Goal: Task Accomplishment & Management: Use online tool/utility

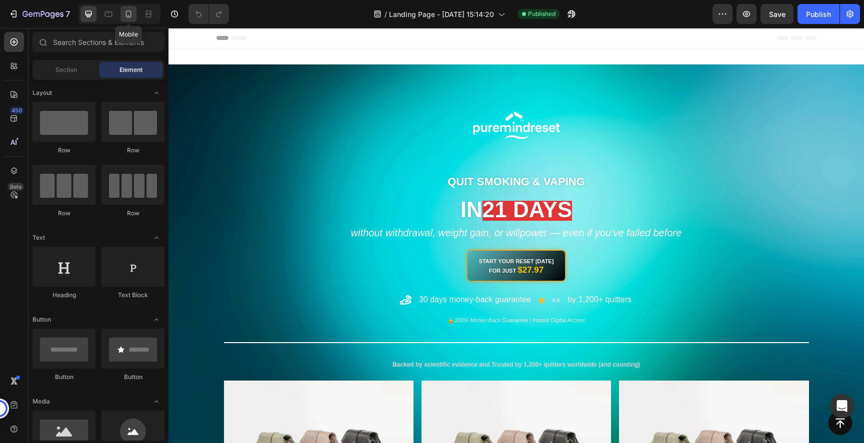
click at [133, 16] on icon at bounding box center [128, 14] width 10 height 10
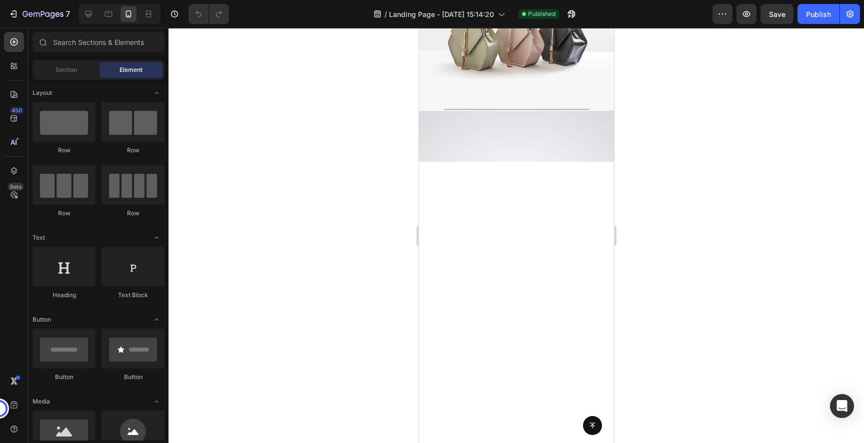
scroll to position [5204, 0]
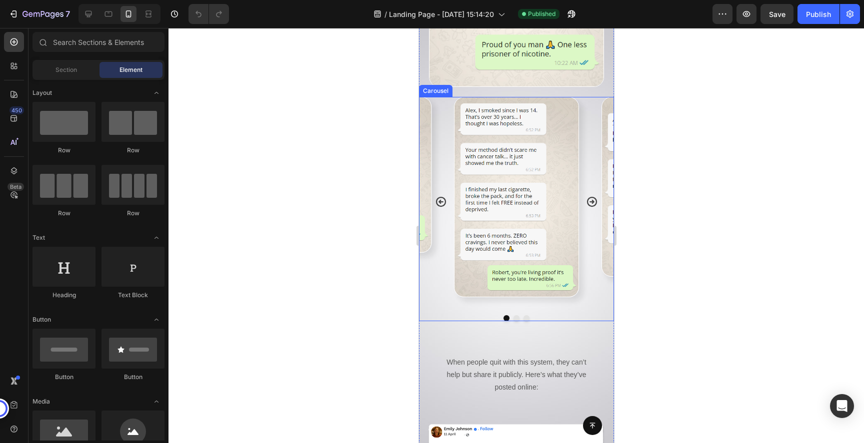
click at [591, 196] on icon "Carousel Next Arrow" at bounding box center [591, 202] width 12 height 12
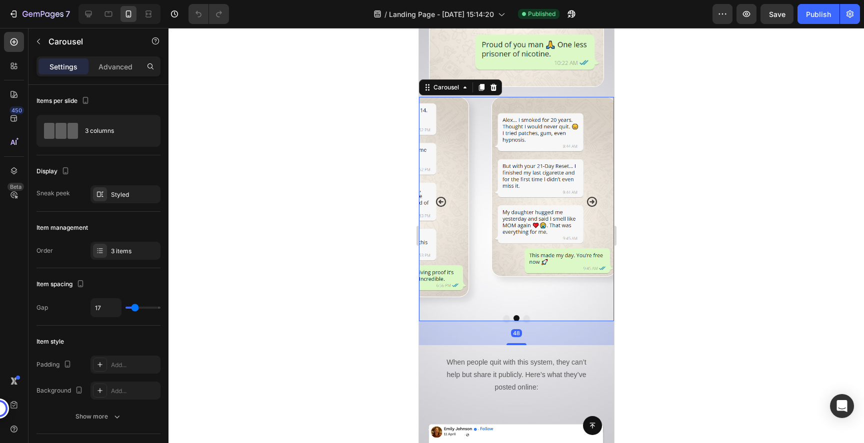
click at [591, 196] on icon "Carousel Next Arrow" at bounding box center [591, 202] width 12 height 12
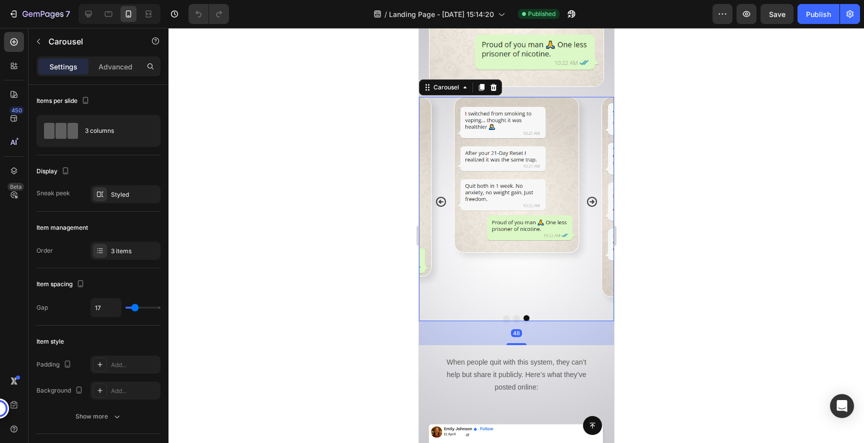
click at [591, 196] on icon "Carousel Next Arrow" at bounding box center [591, 202] width 12 height 12
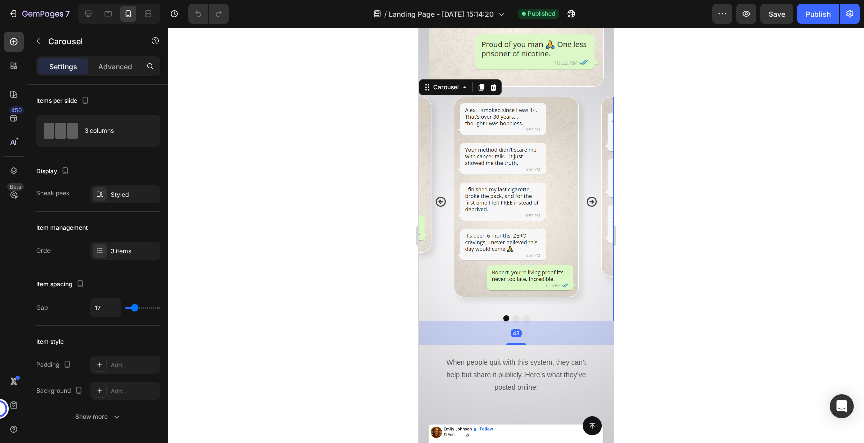
click at [591, 196] on icon "Carousel Next Arrow" at bounding box center [591, 202] width 12 height 12
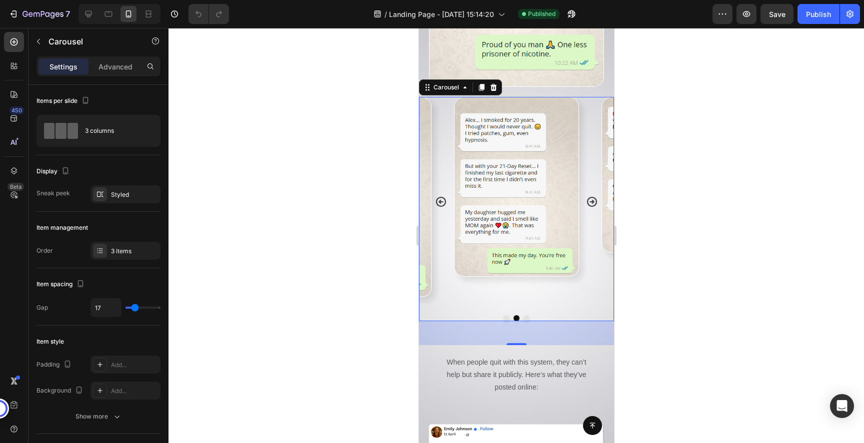
click at [591, 196] on icon "Carousel Next Arrow" at bounding box center [591, 202] width 12 height 12
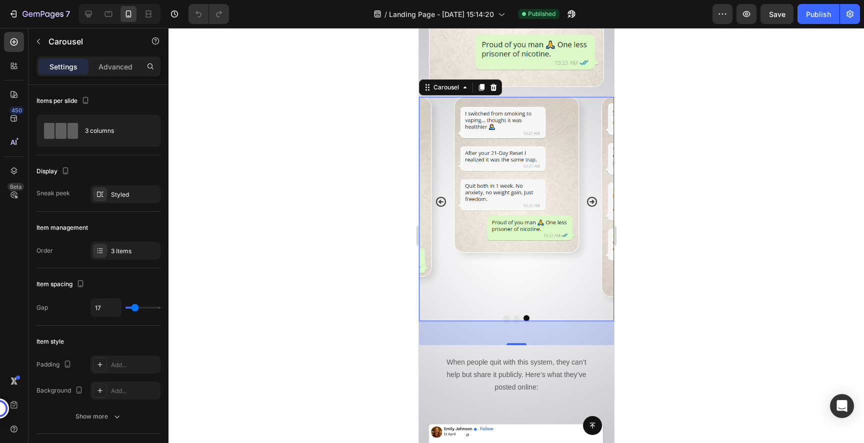
click at [591, 196] on icon "Carousel Next Arrow" at bounding box center [591, 202] width 12 height 12
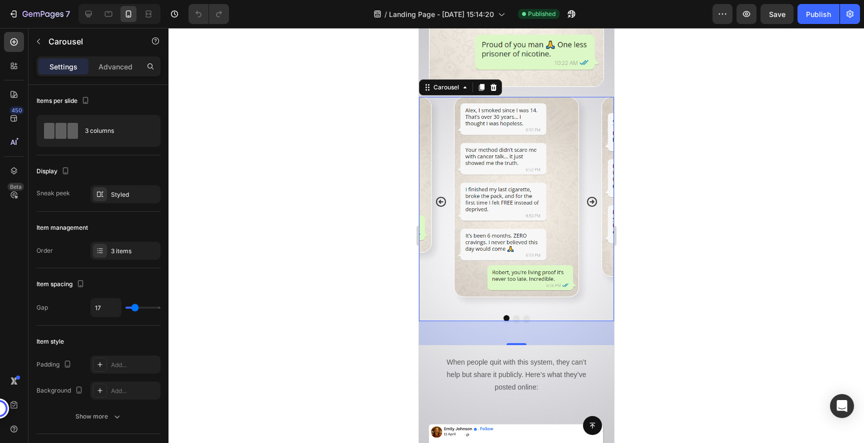
click at [591, 196] on icon "Carousel Next Arrow" at bounding box center [591, 202] width 12 height 12
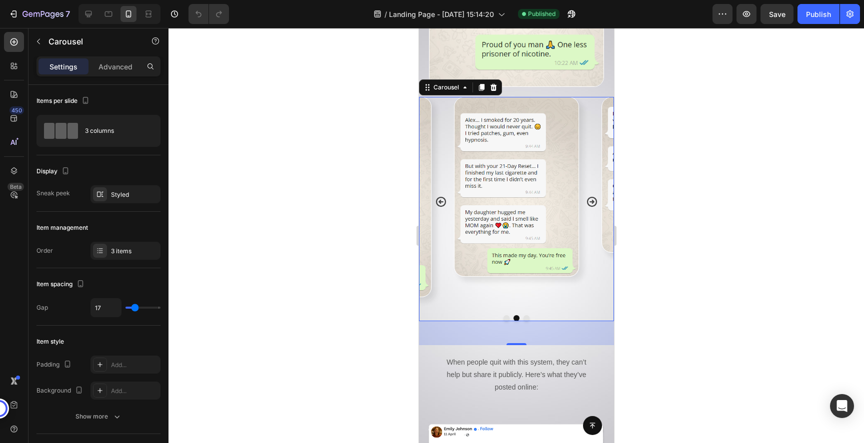
click at [591, 196] on icon "Carousel Next Arrow" at bounding box center [591, 202] width 12 height 12
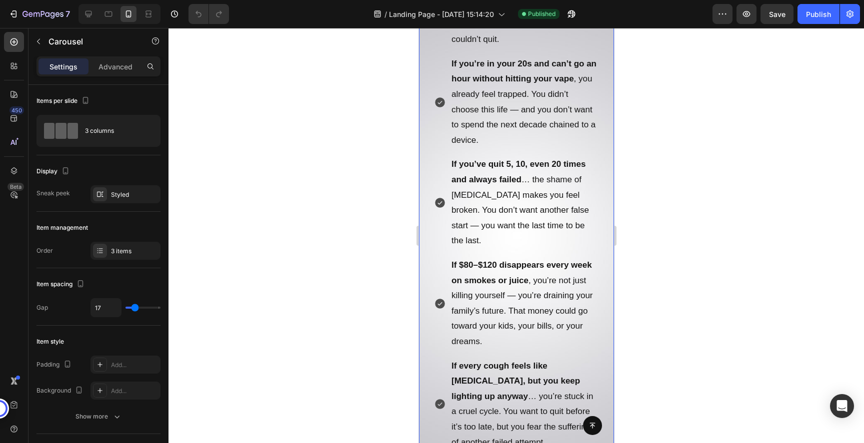
scroll to position [602, 0]
click at [513, 261] on strong "If $80–$120 disappears every week on smokes or juice" at bounding box center [521, 273] width 140 height 25
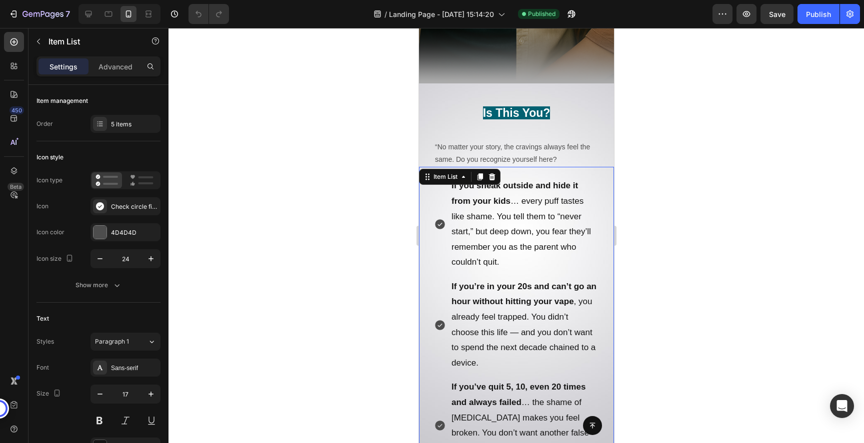
scroll to position [366, 0]
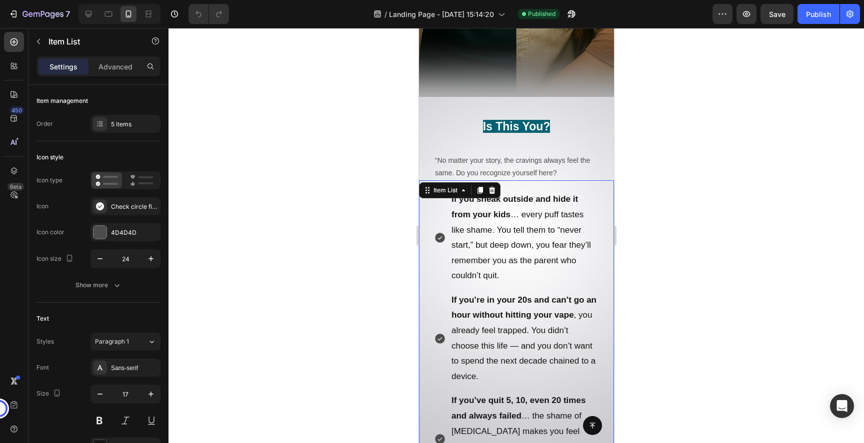
click at [513, 228] on p "If you sneak outside and hide it from your kids … every puff tastes like shame.…" at bounding box center [524, 238] width 146 height 92
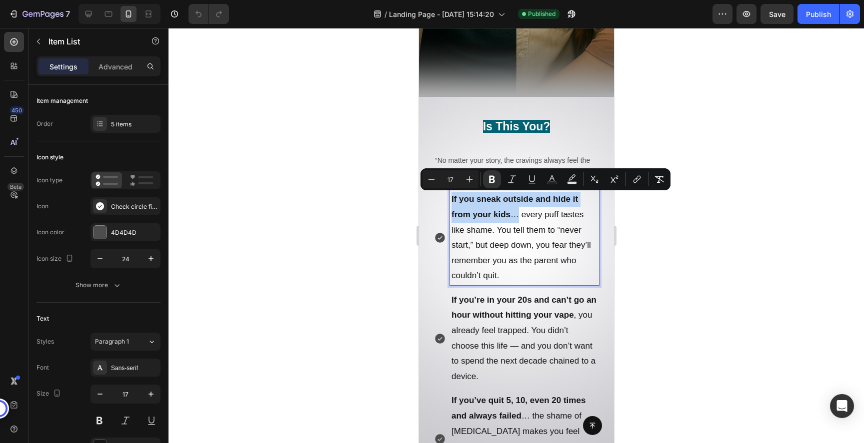
drag, startPoint x: 518, startPoint y: 218, endPoint x: 446, endPoint y: 194, distance: 76.0
click at [446, 194] on div "If you sneak outside and hide it from your kids … every puff tastes like shame.…" at bounding box center [515, 237] width 165 height 95
drag, startPoint x: 530, startPoint y: 180, endPoint x: 111, endPoint y: 164, distance: 418.7
click at [530, 180] on icon "Editor contextual toolbar" at bounding box center [532, 179] width 10 height 10
click at [524, 261] on p "If you sneak outside and hide it from your kids … every puff tastes like shame.…" at bounding box center [524, 238] width 146 height 92
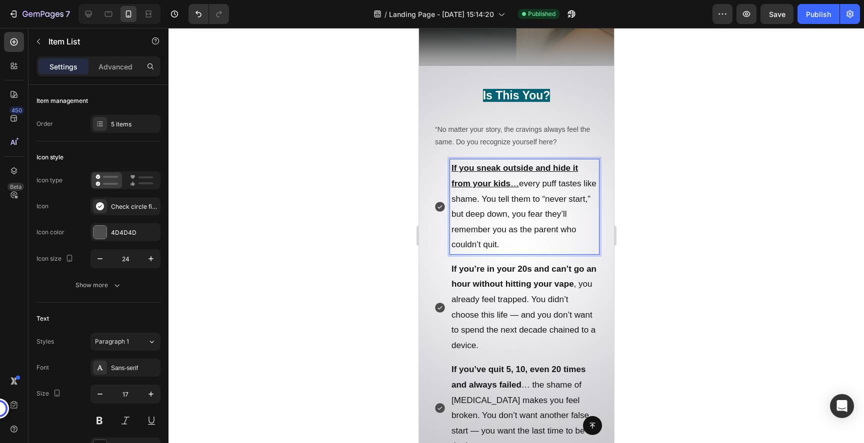
scroll to position [396, 0]
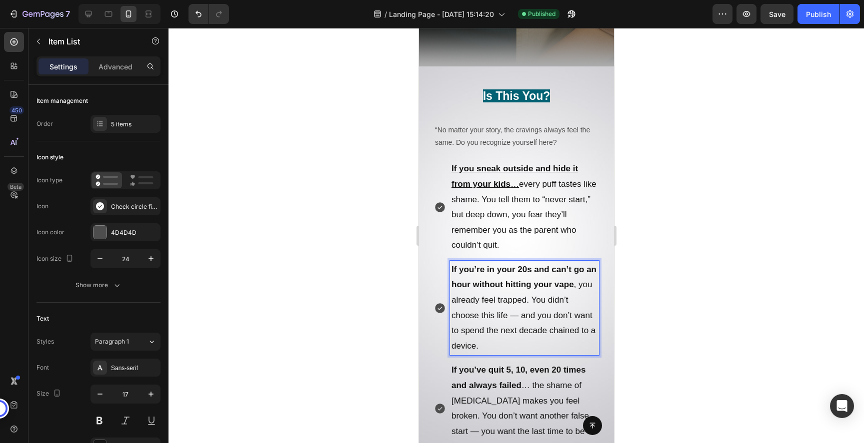
click at [571, 287] on strong "If you’re in your 20s and can’t go an hour without hitting your vape" at bounding box center [523, 277] width 145 height 25
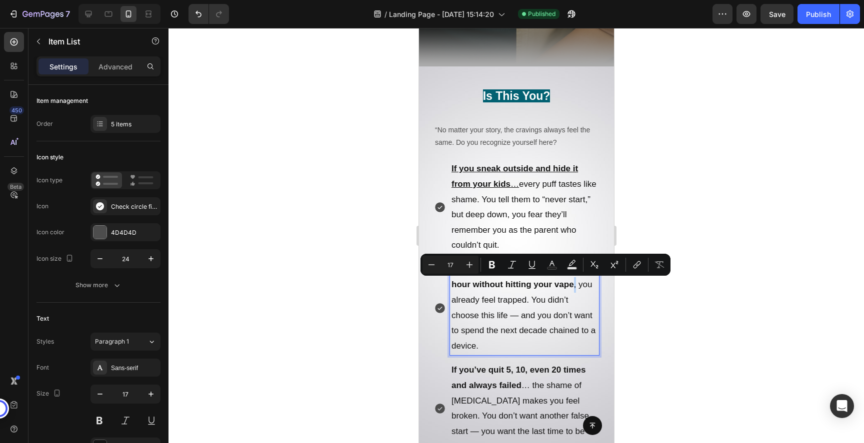
click at [574, 287] on p "If you’re in your 20s and can’t go an hour without hitting your vape , you alre…" at bounding box center [524, 308] width 146 height 92
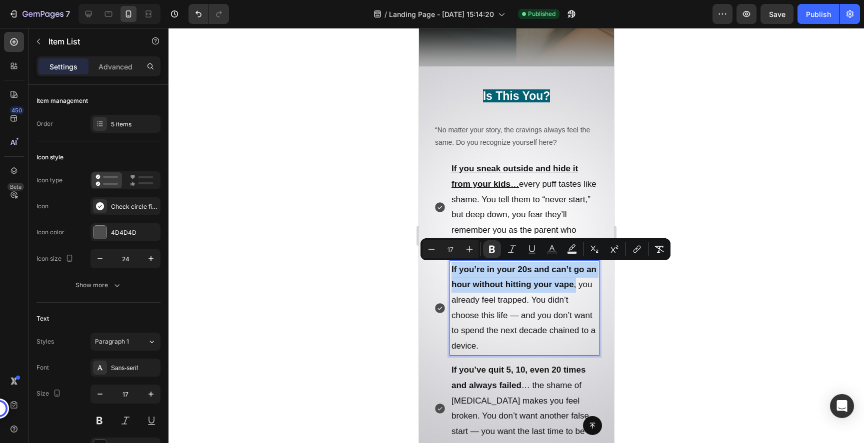
drag, startPoint x: 576, startPoint y: 287, endPoint x: 451, endPoint y: 271, distance: 125.5
click at [451, 271] on p "If you’re in your 20s and can’t go an hour without hitting your vape , you alre…" at bounding box center [524, 308] width 146 height 92
click at [535, 249] on icon "Editor contextual toolbar" at bounding box center [532, 249] width 10 height 10
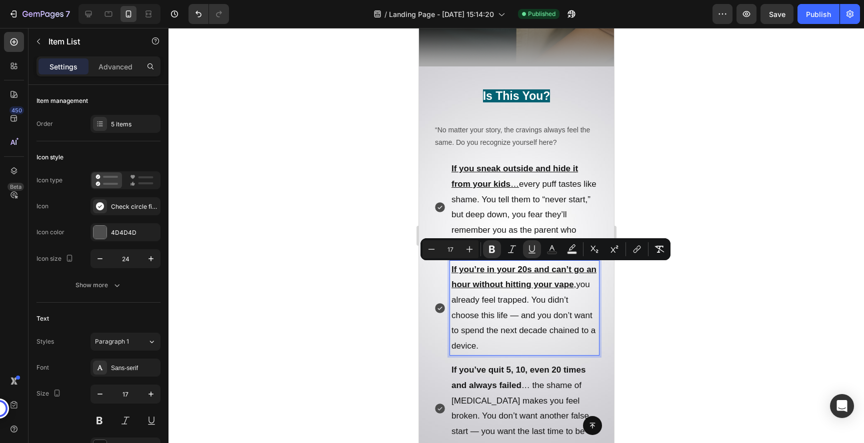
click at [530, 338] on p "If you’re in your 20s and can’t go an hour without hitting your vape , you alre…" at bounding box center [524, 308] width 146 height 92
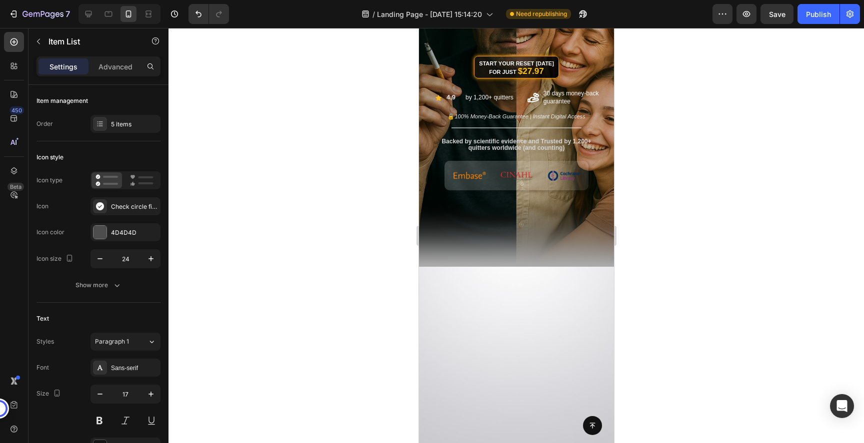
scroll to position [0, 0]
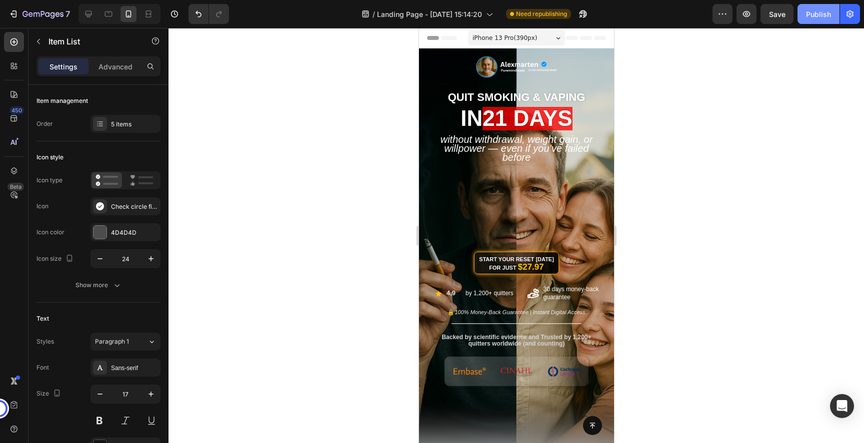
click at [808, 16] on div "Publish" at bounding box center [818, 14] width 25 height 10
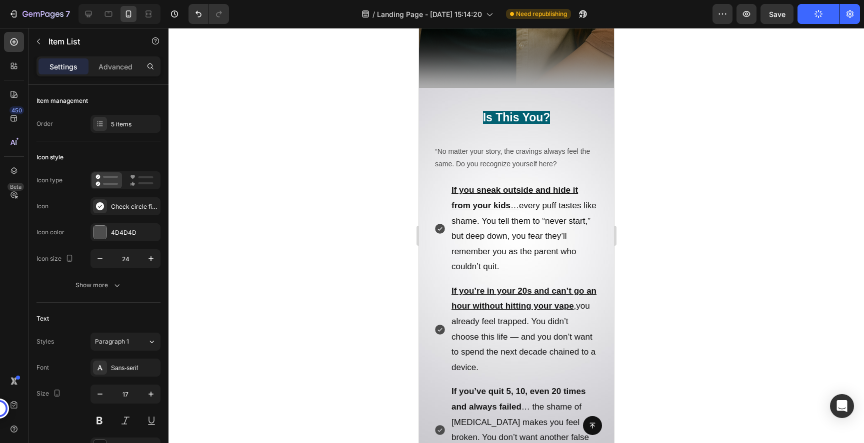
scroll to position [372, 0]
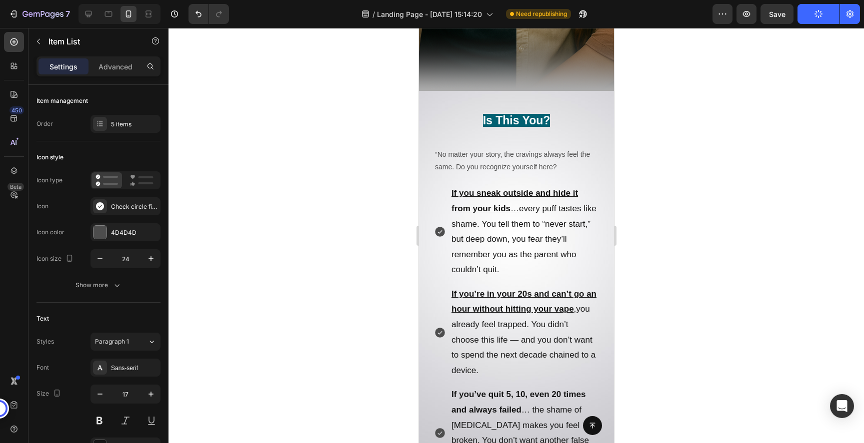
click at [516, 210] on u "…" at bounding box center [514, 208] width 8 height 9
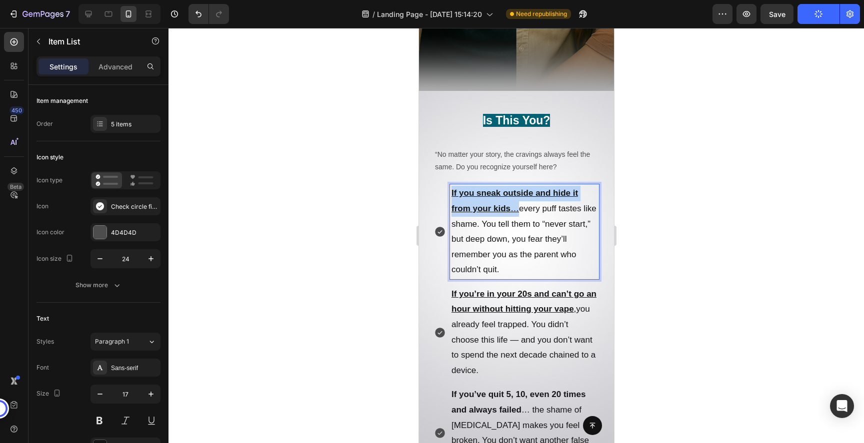
drag, startPoint x: 518, startPoint y: 210, endPoint x: 451, endPoint y: 194, distance: 68.3
click at [451, 194] on p "If you sneak outside and hide it from your kids … every puff tastes like shame.…" at bounding box center [524, 232] width 146 height 92
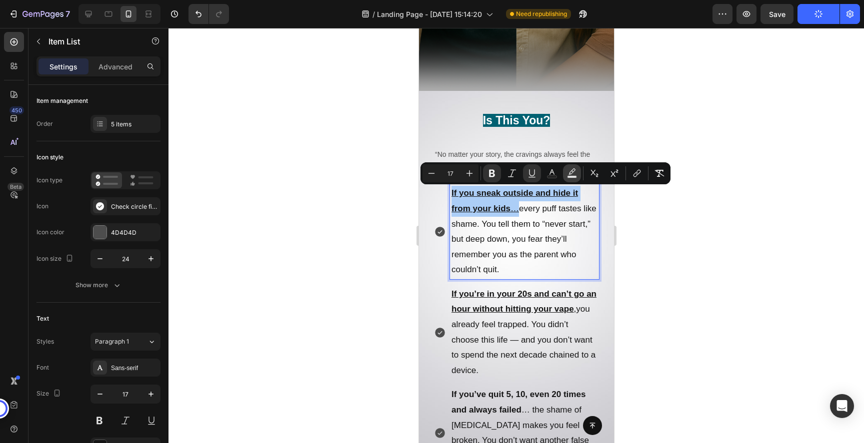
click at [571, 171] on icon "Editor contextual toolbar" at bounding box center [572, 173] width 10 height 10
type input "000000"
type input "77"
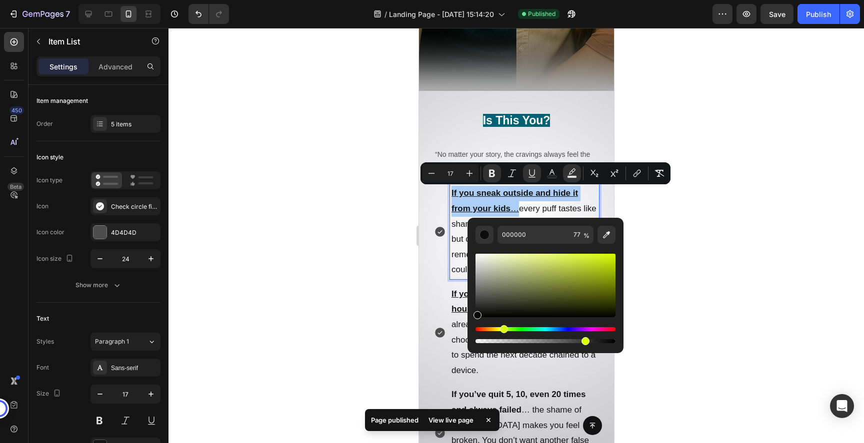
click at [502, 330] on div "Hue" at bounding box center [545, 329] width 140 height 4
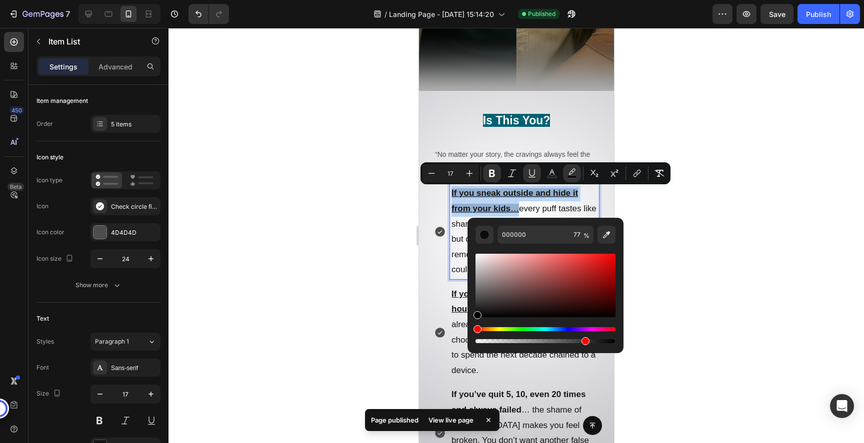
click at [550, 277] on div "Editor contextual toolbar" at bounding box center [545, 285] width 140 height 63
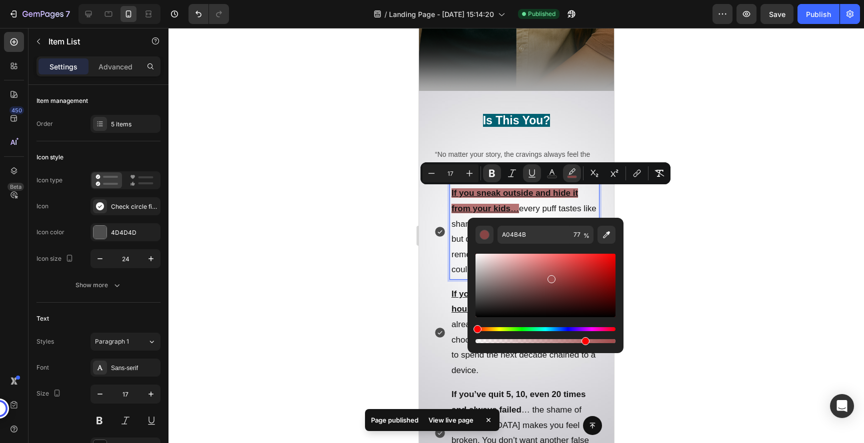
click at [521, 285] on div "Editor contextual toolbar" at bounding box center [545, 285] width 140 height 63
click at [507, 299] on div "Editor contextual toolbar" at bounding box center [545, 285] width 140 height 63
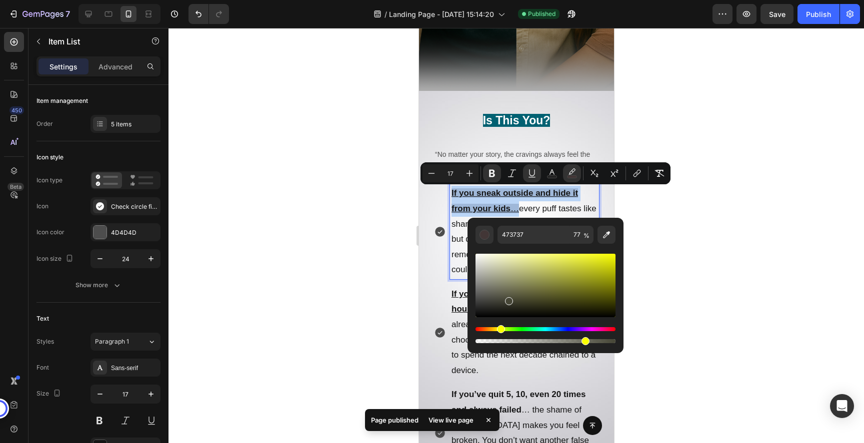
click at [499, 331] on div "Hue" at bounding box center [545, 329] width 140 height 4
click at [559, 267] on div "Editor contextual toolbar" at bounding box center [545, 285] width 140 height 63
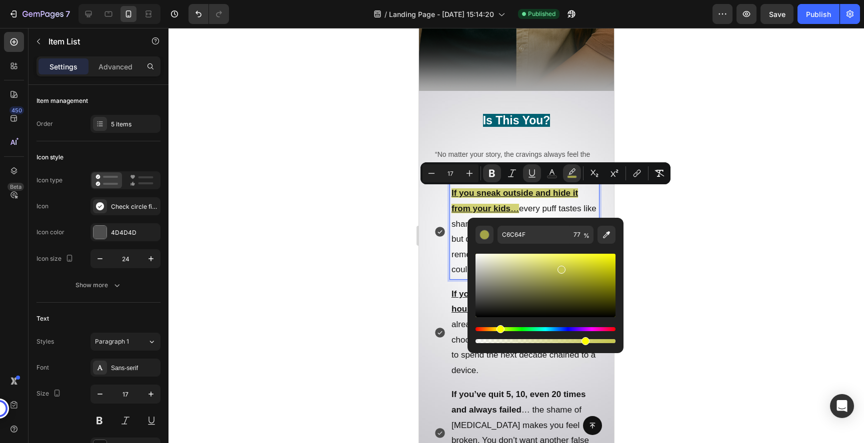
click at [558, 261] on div "Editor contextual toolbar" at bounding box center [545, 285] width 140 height 63
type input "DDDD5D"
click at [672, 231] on div at bounding box center [515, 235] width 695 height 415
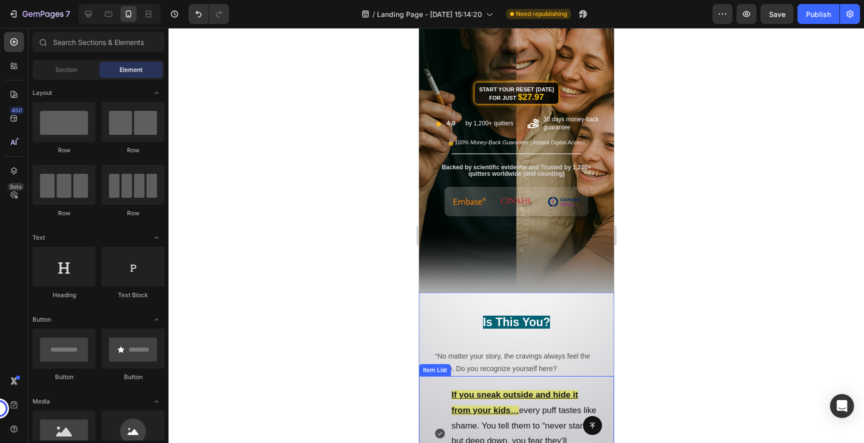
scroll to position [134, 0]
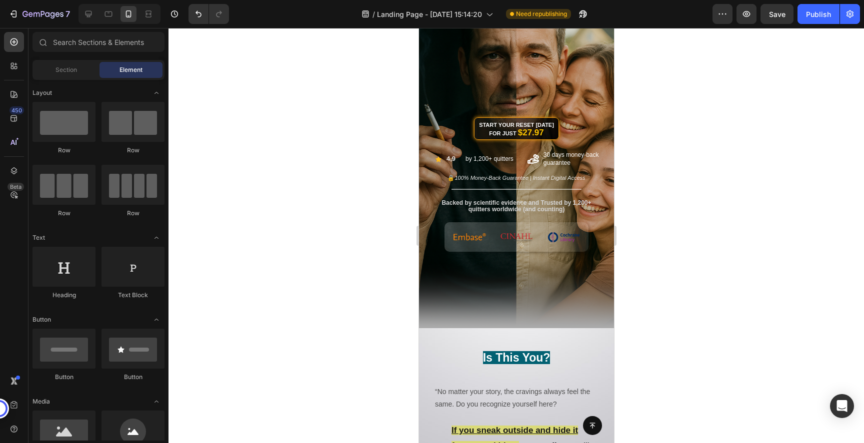
click at [698, 283] on div at bounding box center [515, 235] width 695 height 415
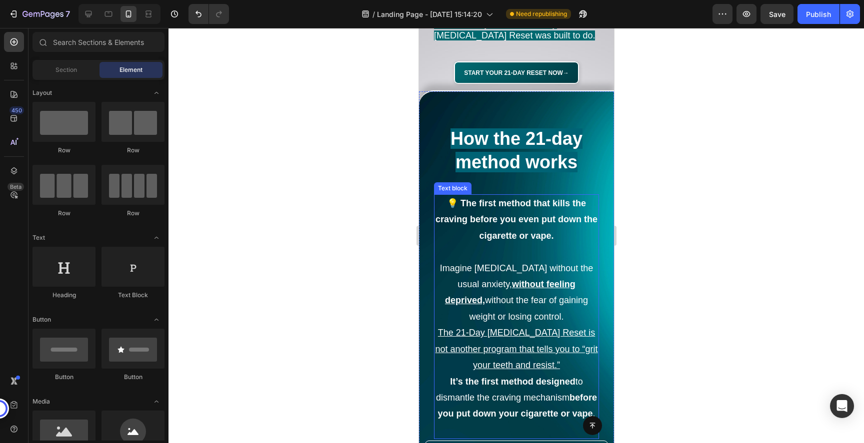
scroll to position [1880, 0]
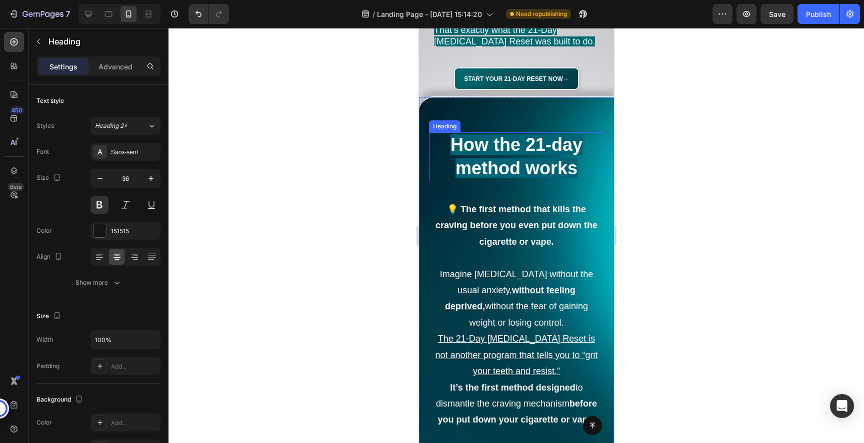
click at [541, 139] on span "How the 21-day method works" at bounding box center [516, 156] width 132 height 44
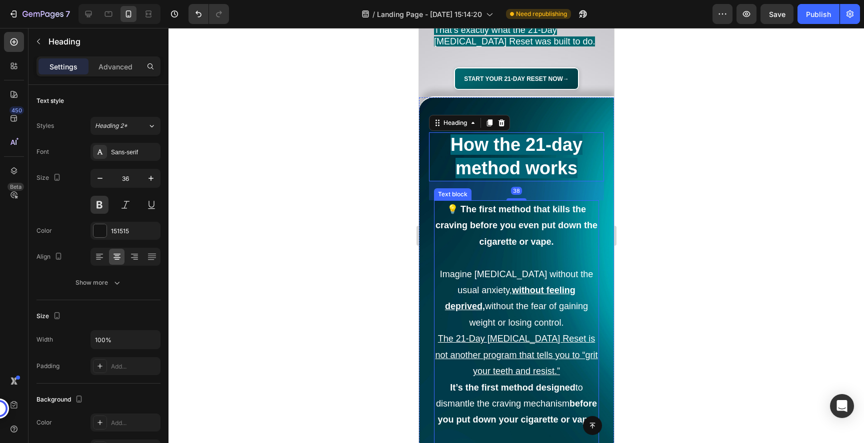
click at [509, 285] on u "without feeling deprived," at bounding box center [509, 298] width 130 height 26
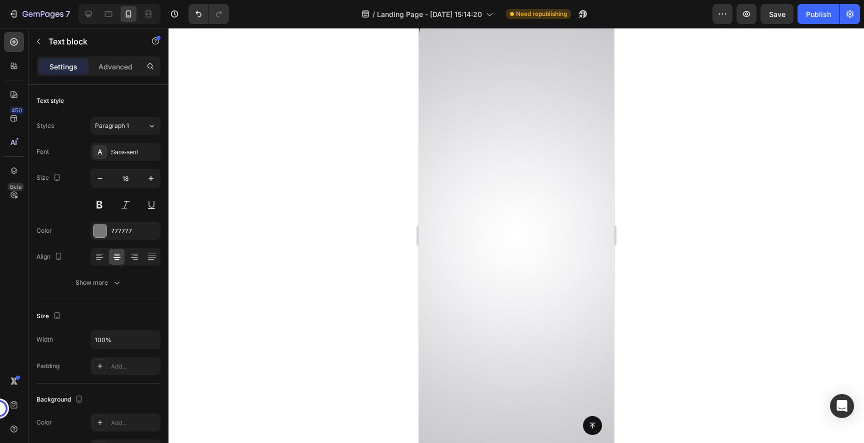
scroll to position [8896, 0]
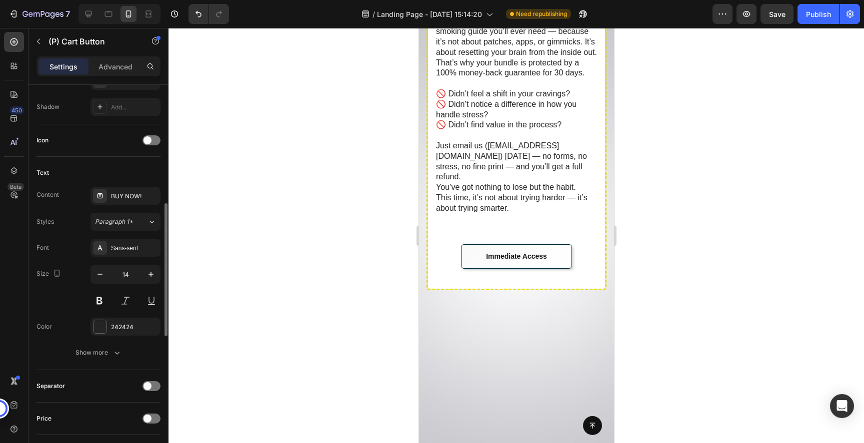
scroll to position [375, 0]
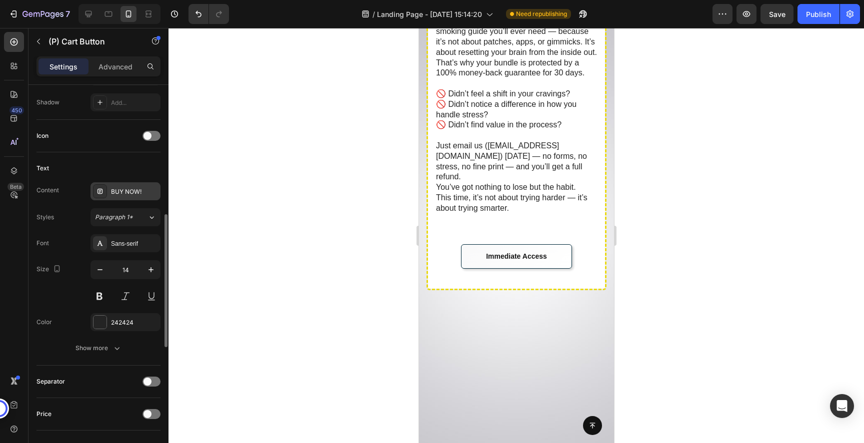
click at [132, 192] on div "BUY NOW!" at bounding box center [134, 191] width 47 height 9
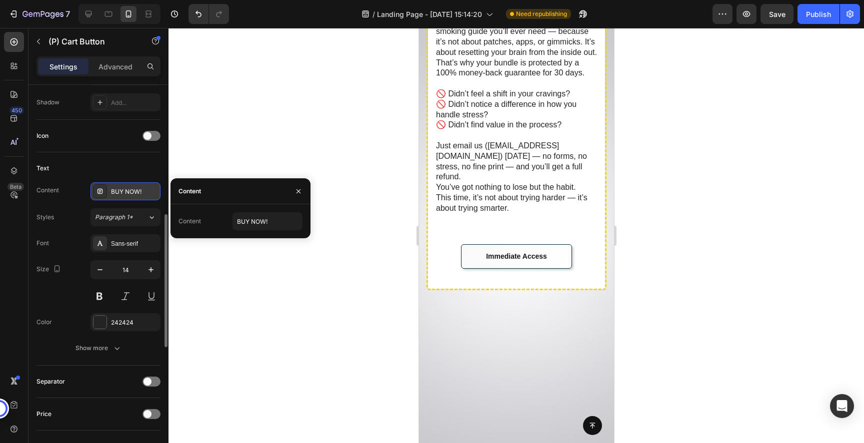
click at [132, 192] on div "BUY NOW!" at bounding box center [134, 191] width 47 height 9
click at [251, 223] on input "BUY NOW!" at bounding box center [267, 221] width 70 height 18
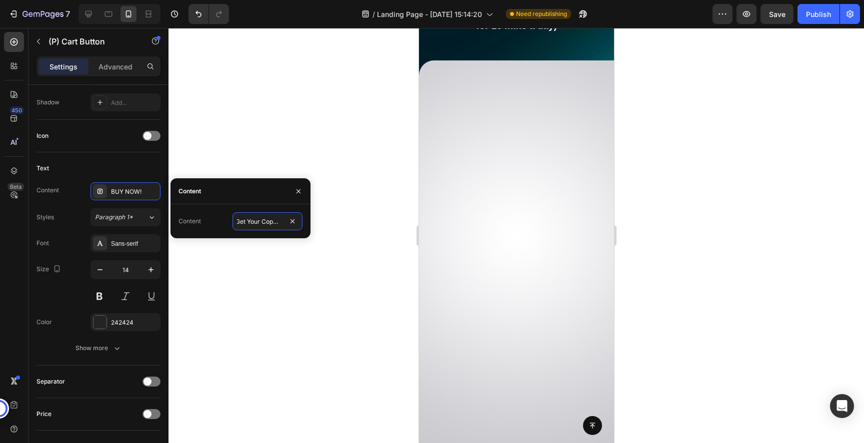
scroll to position [8675, 0]
click at [268, 223] on input "Get Your Copy->" at bounding box center [267, 221] width 70 height 18
drag, startPoint x: 277, startPoint y: 223, endPoint x: 211, endPoint y: 223, distance: 65.5
click at [211, 223] on div "Content Get Your Copy->" at bounding box center [240, 221] width 124 height 18
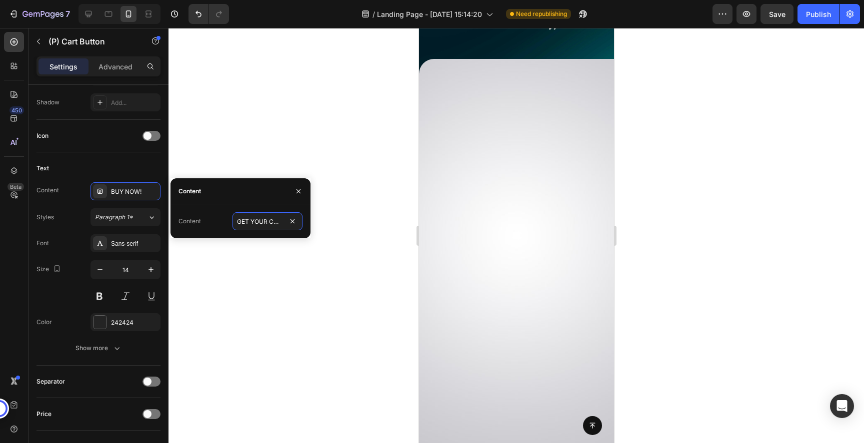
type input "GET YOUR COPY->"
click at [276, 160] on div at bounding box center [515, 235] width 695 height 415
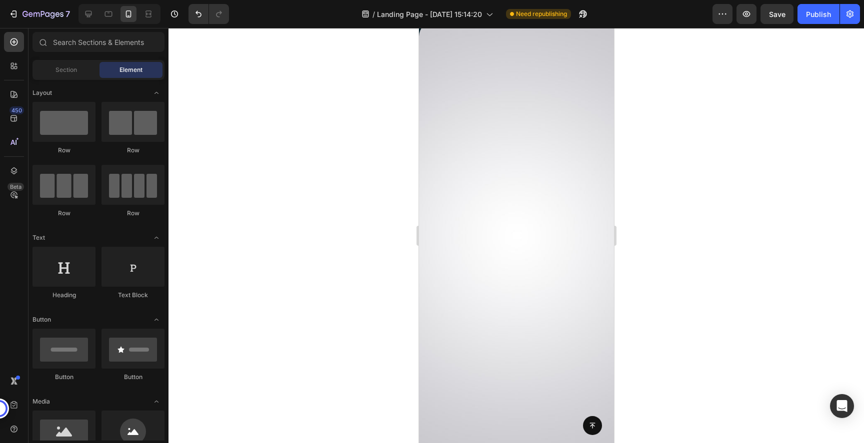
scroll to position [8729, 0]
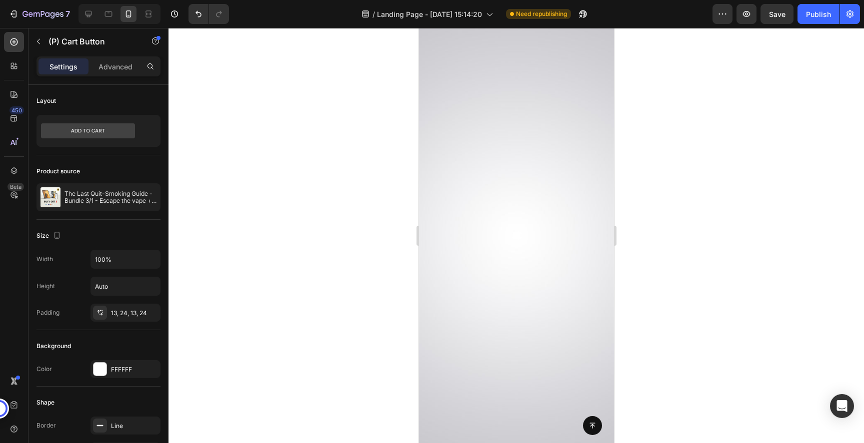
click at [724, 334] on div at bounding box center [515, 235] width 695 height 415
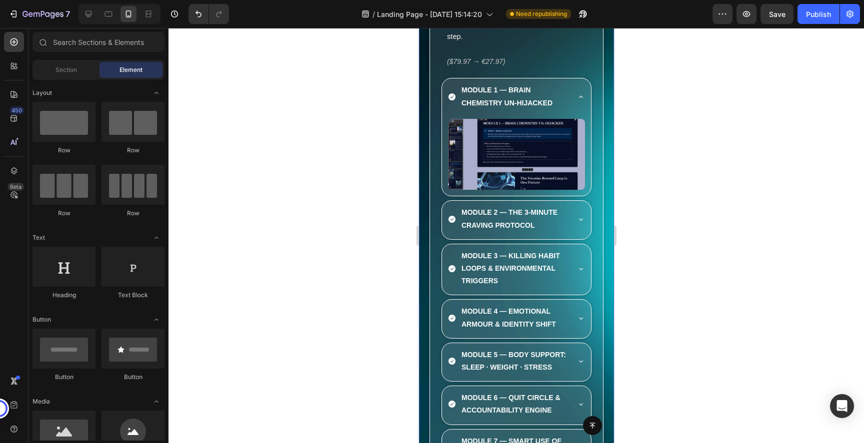
scroll to position [5624, 0]
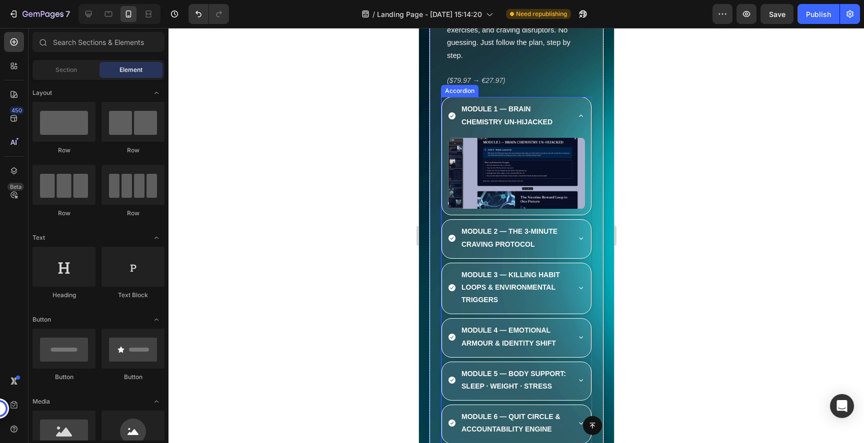
click at [575, 231] on div "MODULE 2 — THE 3-MINUTE CRAVING PROTOCOL" at bounding box center [515, 239] width 149 height 38
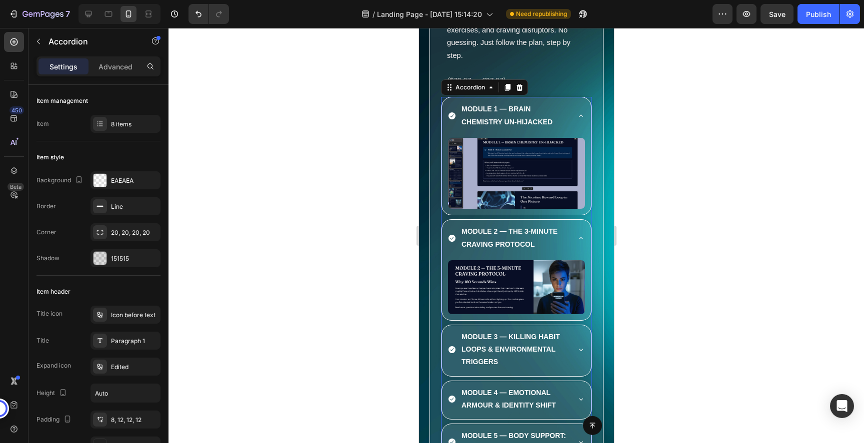
click at [575, 231] on div "MODULE 2 — THE 3-MINUTE CRAVING PROTOCOL" at bounding box center [515, 239] width 149 height 38
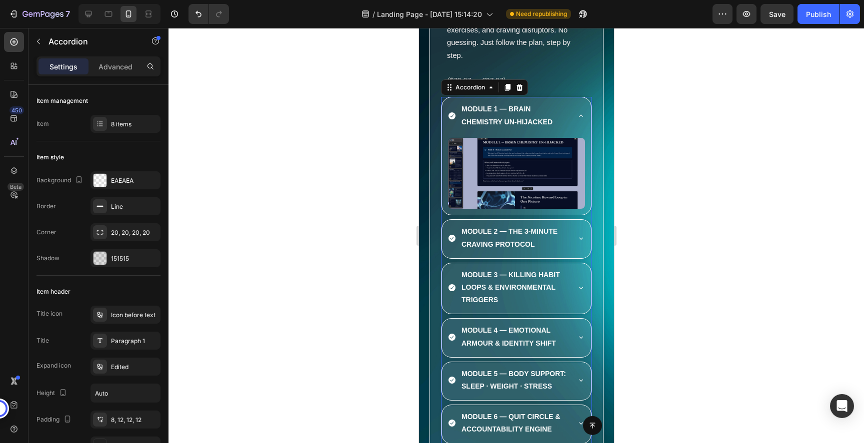
click at [581, 288] on icon at bounding box center [580, 288] width 8 height 8
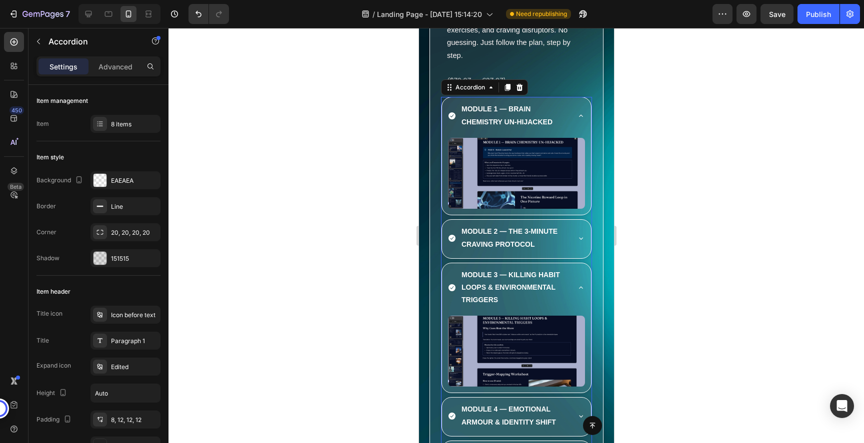
scroll to position [5746, 0]
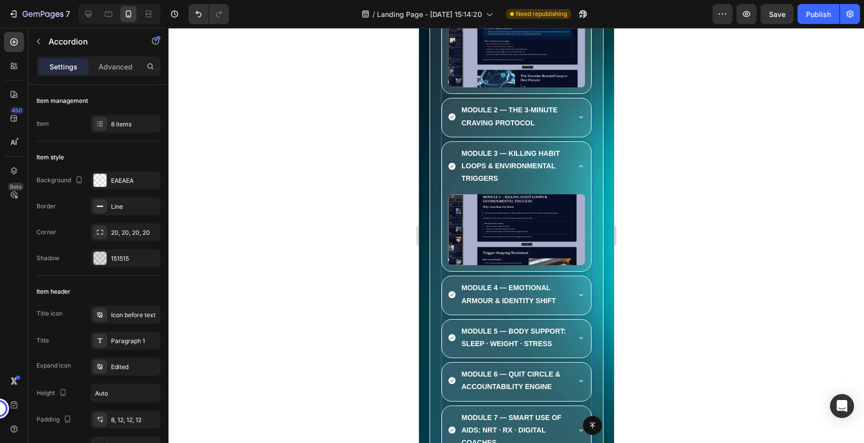
click at [578, 297] on icon at bounding box center [580, 295] width 8 height 8
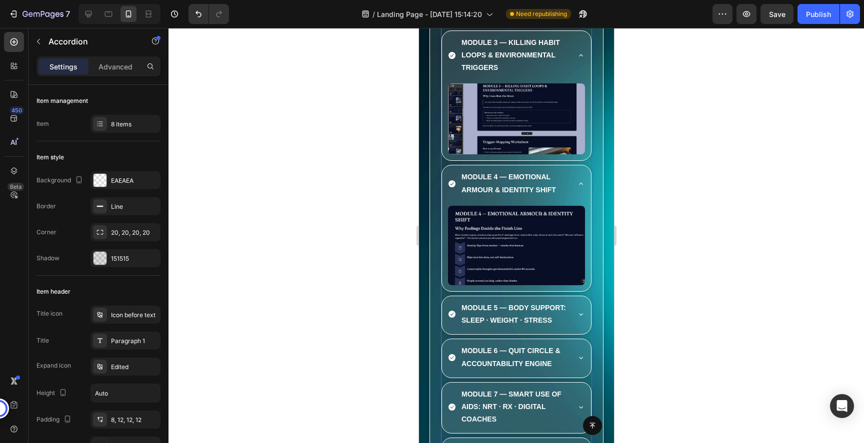
scroll to position [5857, 0]
click at [583, 314] on icon at bounding box center [580, 314] width 8 height 8
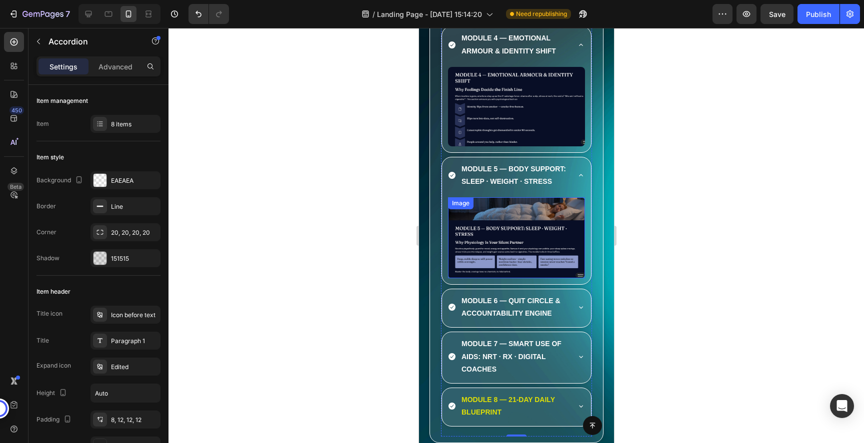
scroll to position [6004, 0]
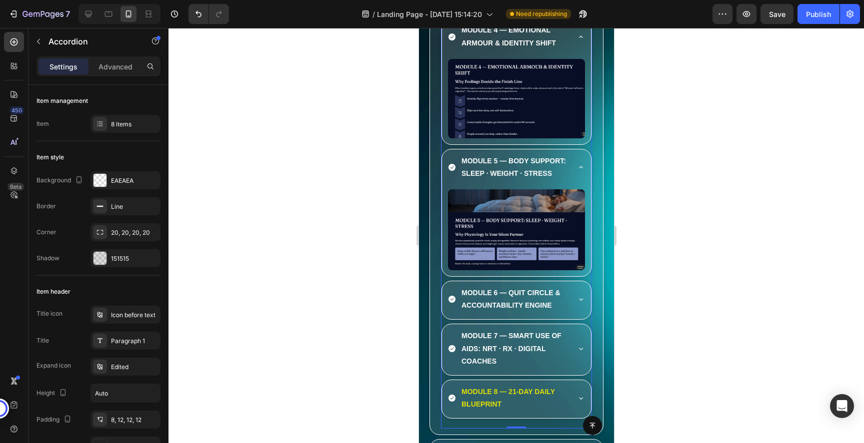
click at [580, 297] on icon at bounding box center [580, 299] width 8 height 8
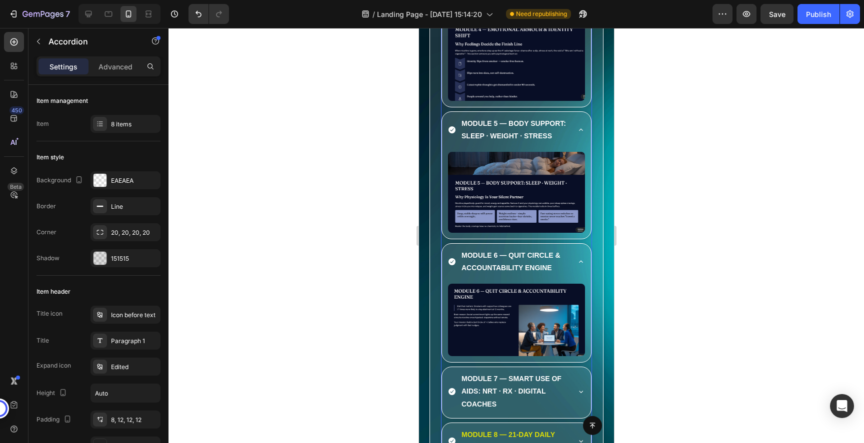
scroll to position [6042, 0]
click at [578, 386] on div "MODULE 7 — SMART USE OF AIDS: NRT · RX · DIGITAL COACHES" at bounding box center [515, 392] width 149 height 51
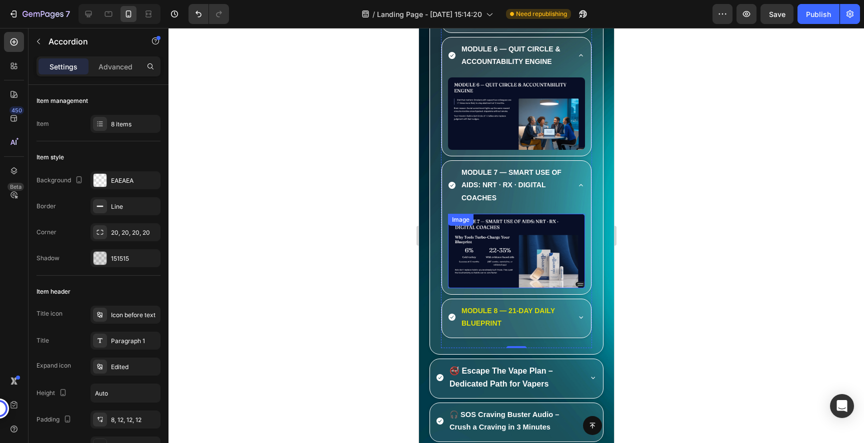
scroll to position [6250, 0]
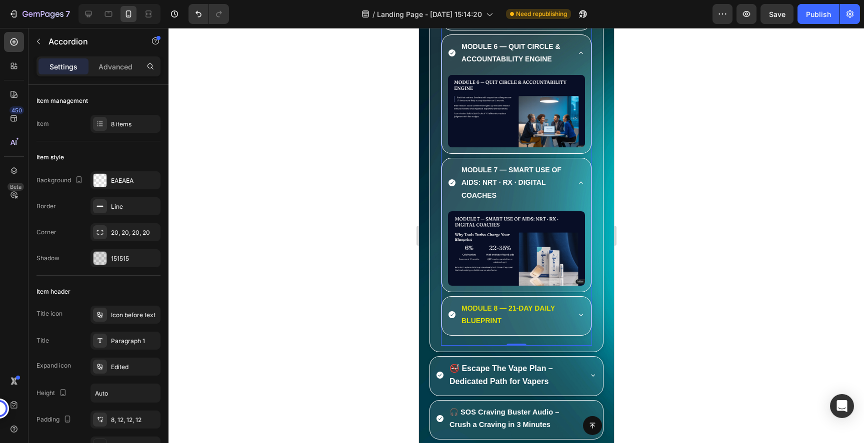
click at [580, 317] on icon at bounding box center [580, 315] width 8 height 8
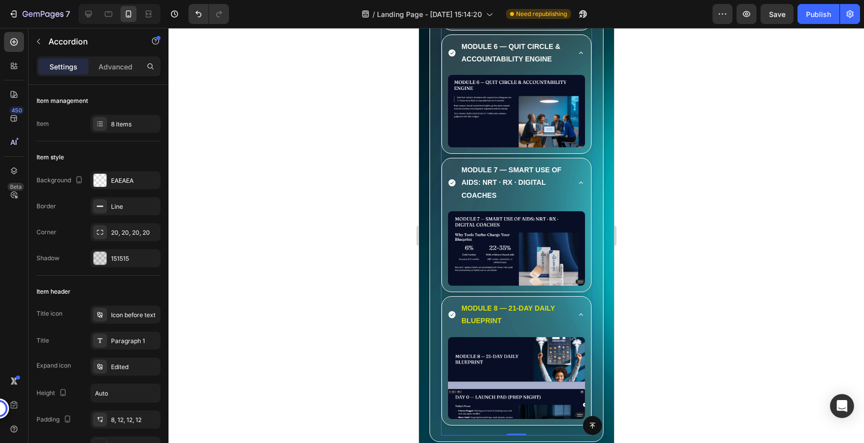
scroll to position [6283, 0]
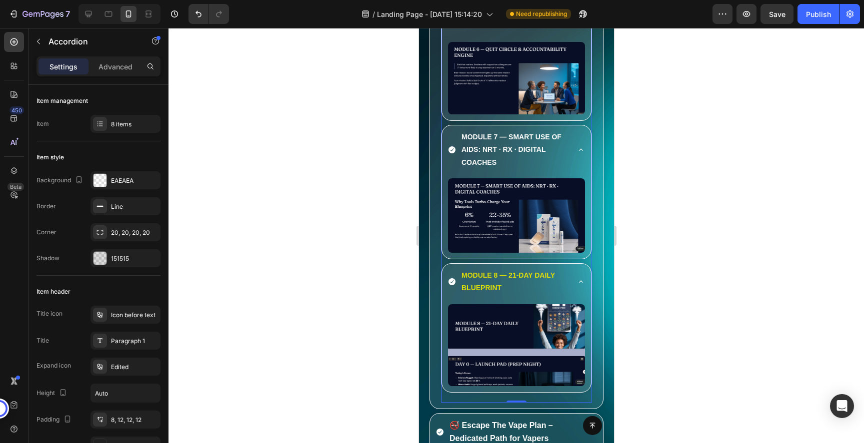
click at [585, 280] on div "MODULE 8 — 21-DAY DAILY BLUEPRINT" at bounding box center [515, 283] width 149 height 38
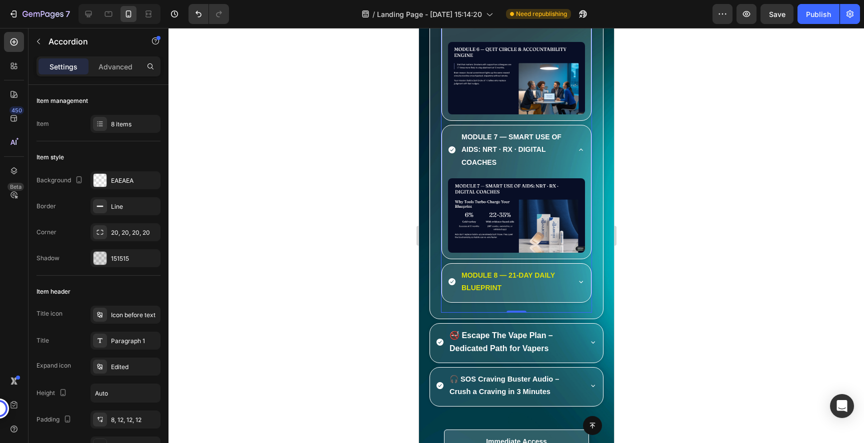
click at [580, 145] on div "MODULE 7 — SMART USE OF AIDS: NRT · RX · DIGITAL COACHES" at bounding box center [515, 150] width 149 height 51
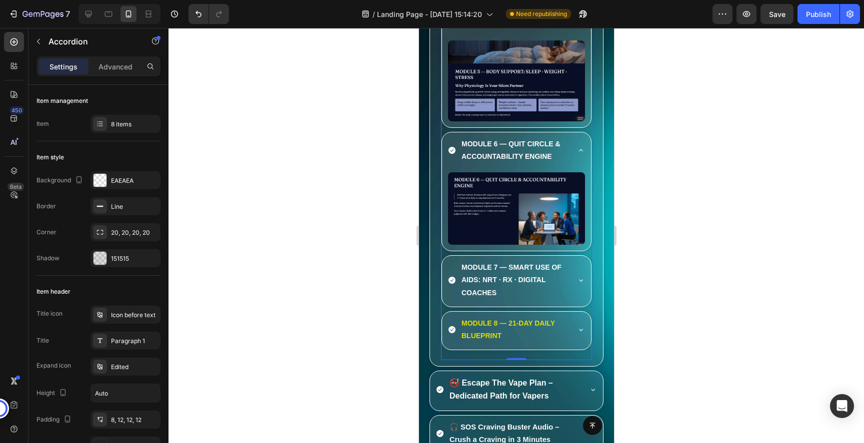
click at [581, 151] on icon at bounding box center [580, 150] width 4 height 2
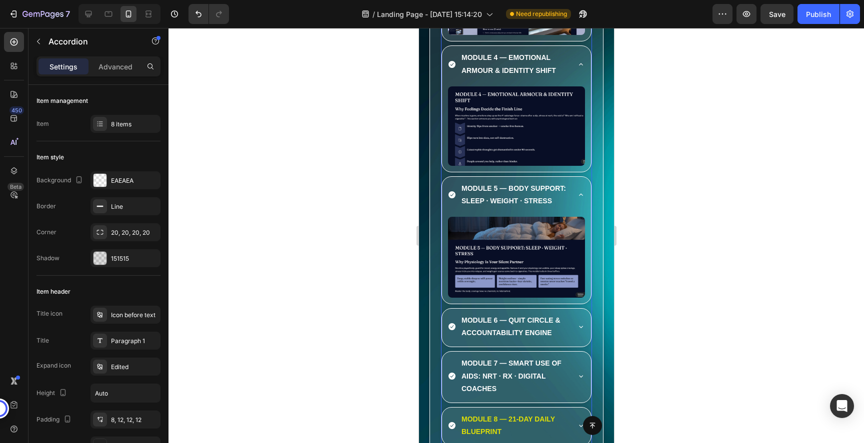
scroll to position [5975, 0]
click at [582, 193] on icon at bounding box center [580, 196] width 8 height 8
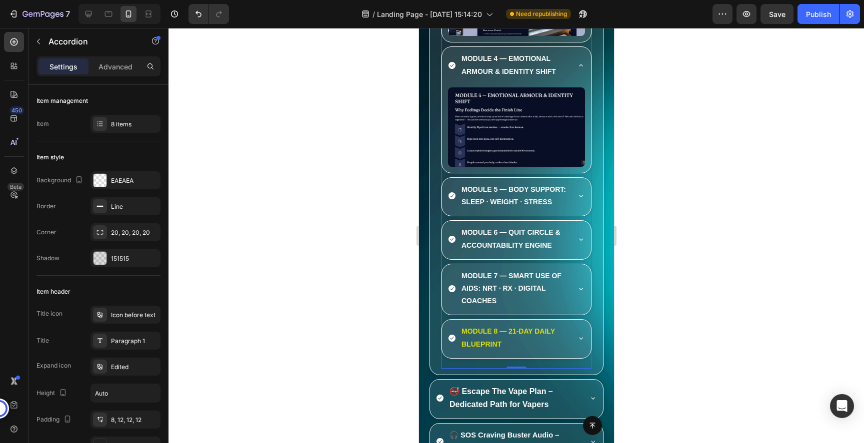
click at [580, 68] on icon at bounding box center [580, 65] width 8 height 8
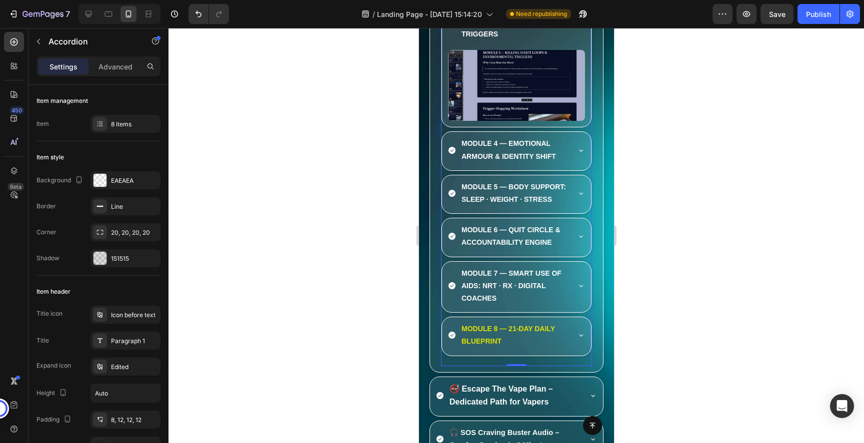
click at [580, 68] on img at bounding box center [515, 85] width 137 height 71
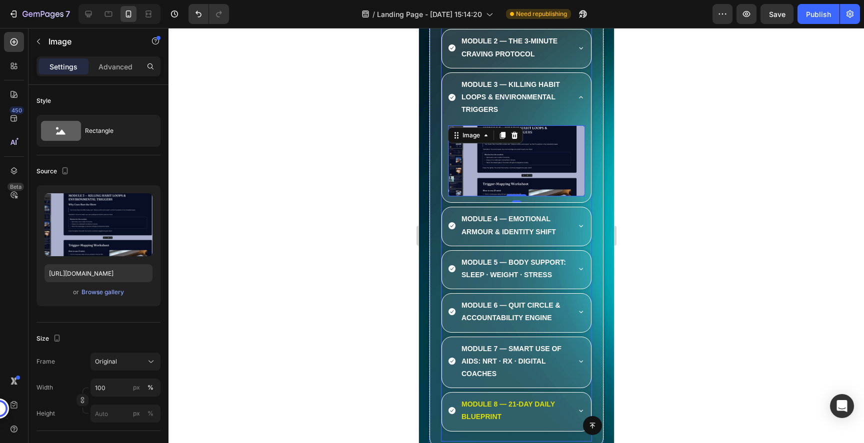
click at [583, 96] on icon at bounding box center [580, 97] width 8 height 8
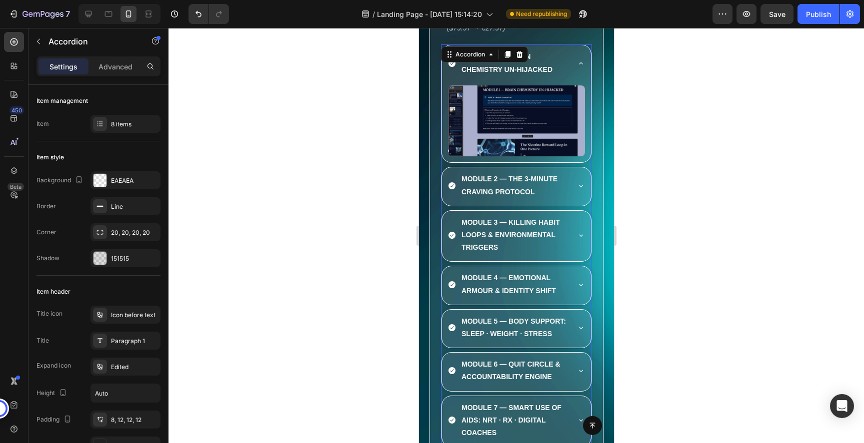
scroll to position [5676, 0]
click at [583, 59] on div "MODULE 1 — BRAIN CHEMISTRY UN-HIJACKED" at bounding box center [515, 65] width 149 height 38
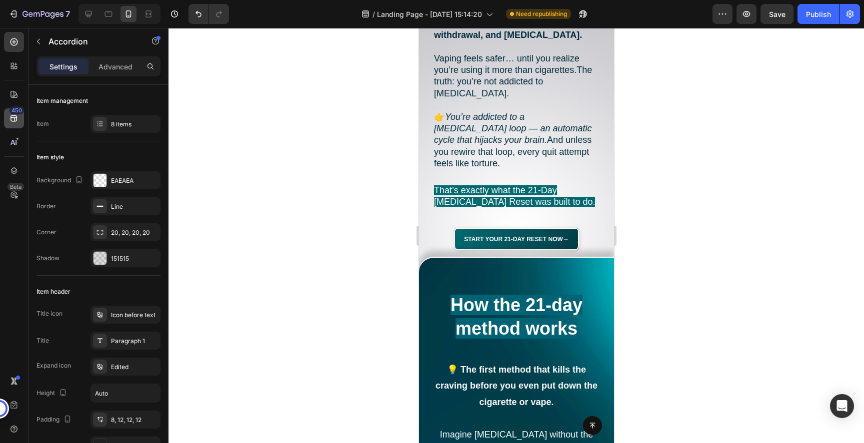
scroll to position [1730, 0]
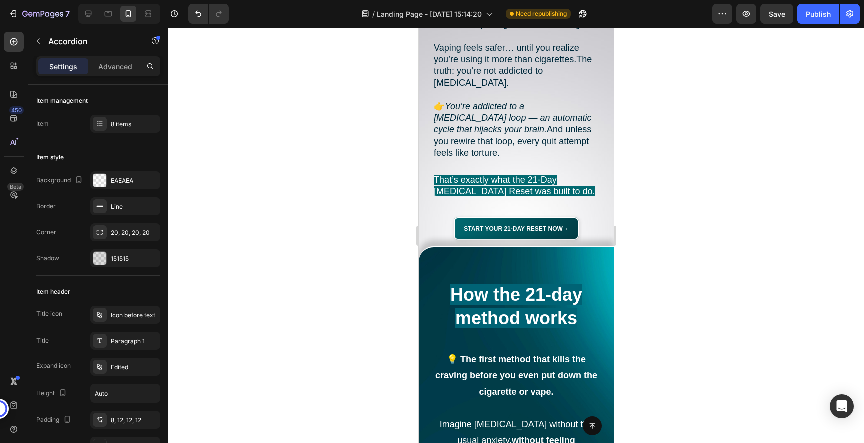
click at [500, 284] on span "How the 21-day method works" at bounding box center [516, 306] width 132 height 44
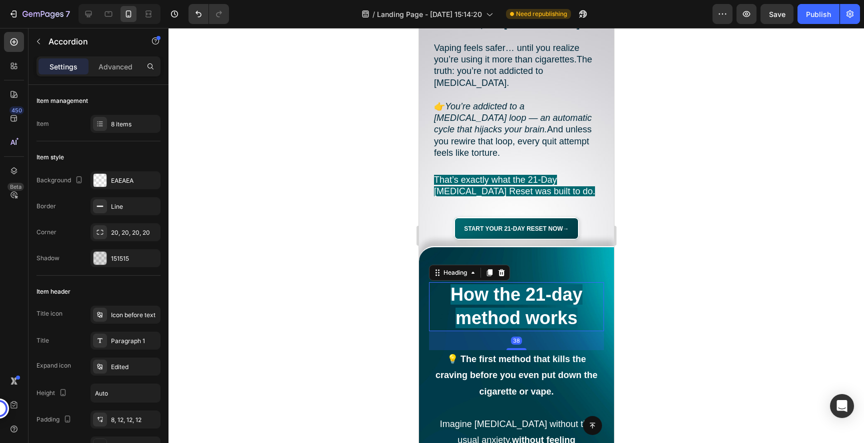
click at [500, 284] on span "How the 21-day method works" at bounding box center [516, 306] width 132 height 44
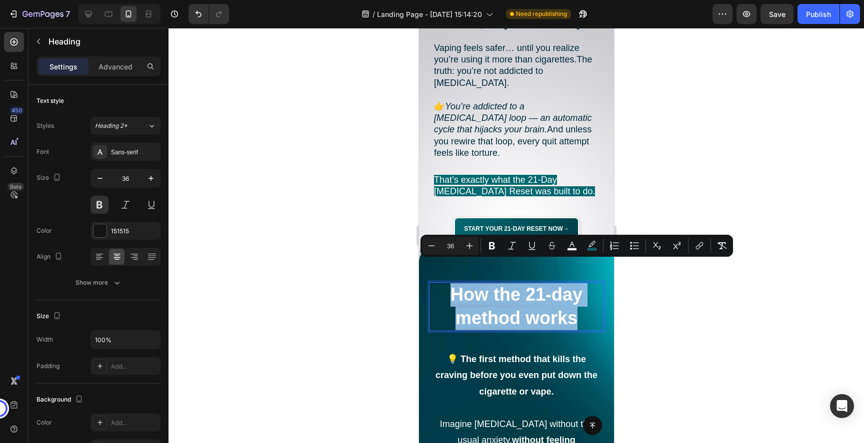
click at [500, 284] on span "How the 21-day method works" at bounding box center [516, 306] width 132 height 44
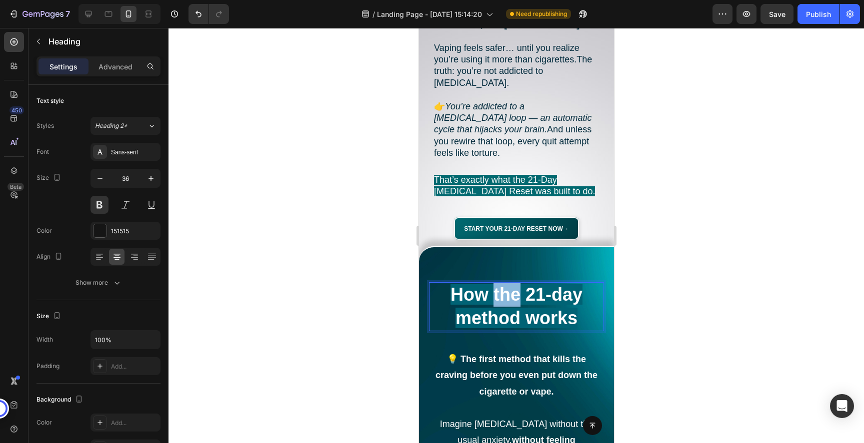
click at [500, 284] on span "How the 21-day method works" at bounding box center [516, 306] width 132 height 44
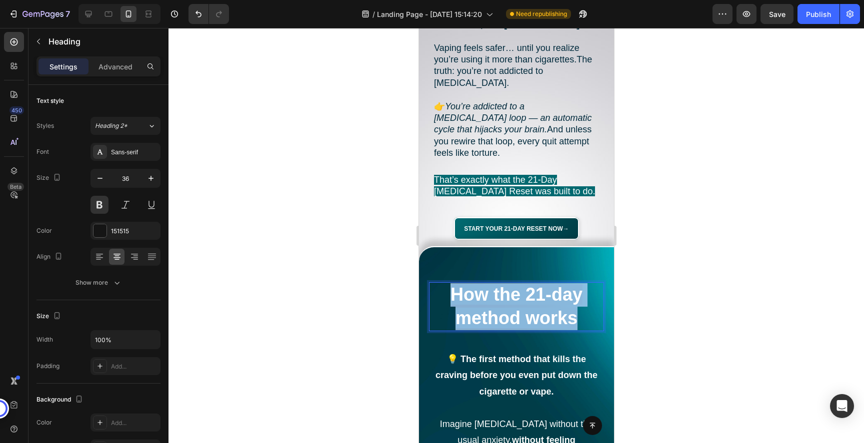
click at [500, 284] on span "How the 21-day method works" at bounding box center [516, 306] width 132 height 44
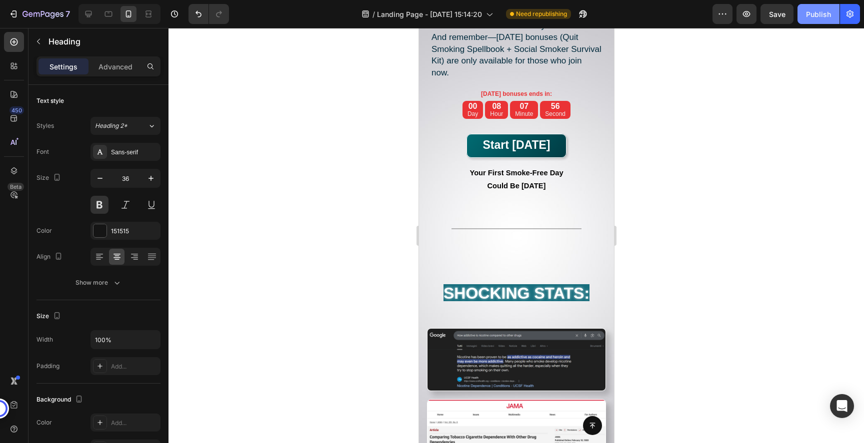
scroll to position [10004, 0]
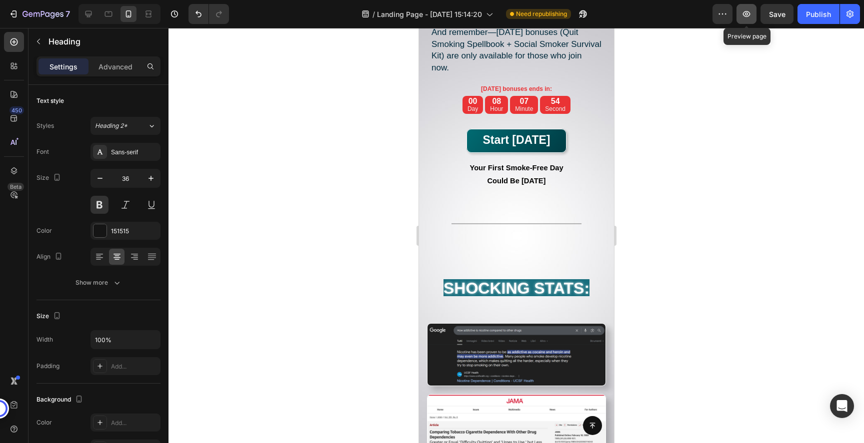
click at [748, 16] on icon "button" at bounding box center [746, 14] width 7 height 6
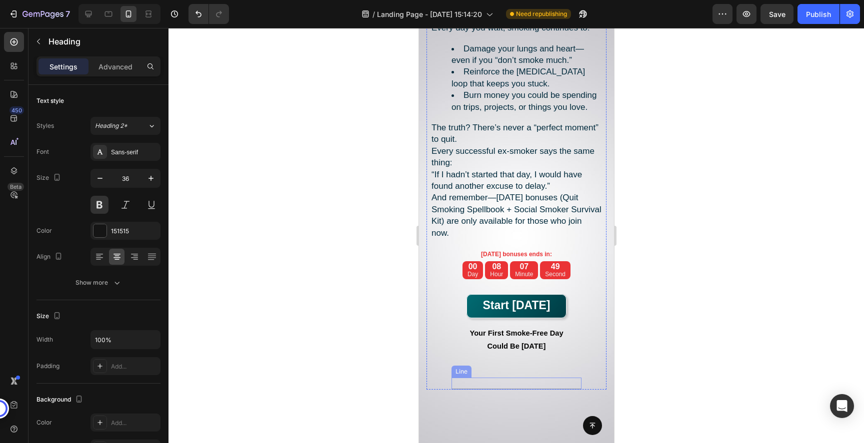
scroll to position [9482, 0]
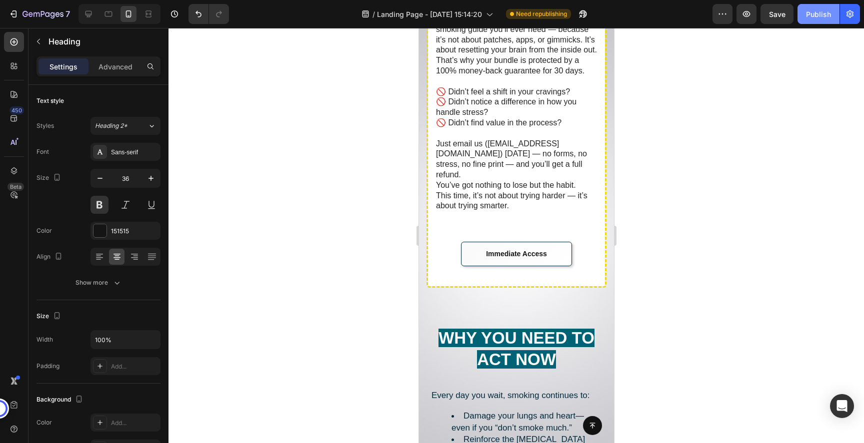
click at [809, 21] on button "Publish" at bounding box center [818, 14] width 42 height 20
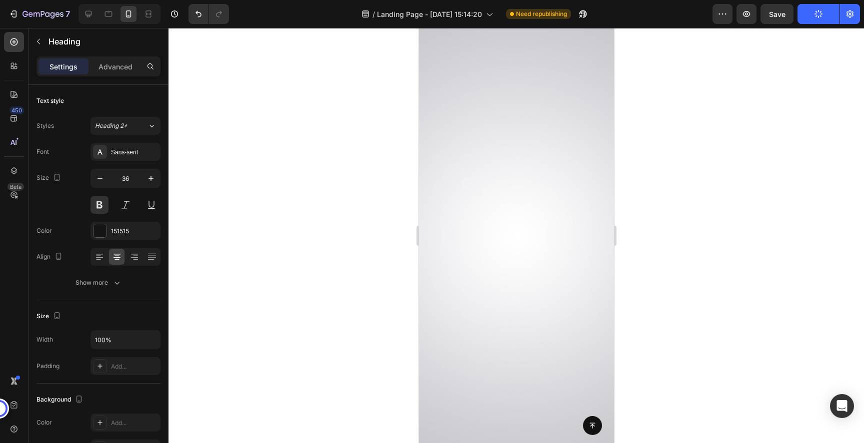
scroll to position [0, 0]
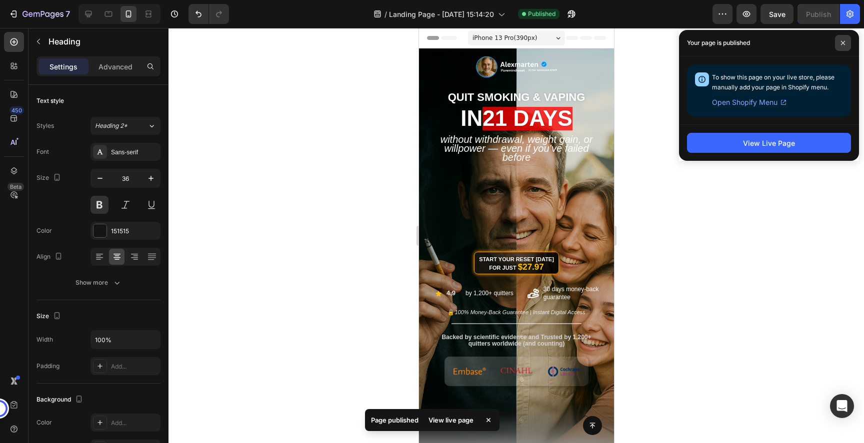
click at [844, 45] on span at bounding box center [843, 43] width 16 height 16
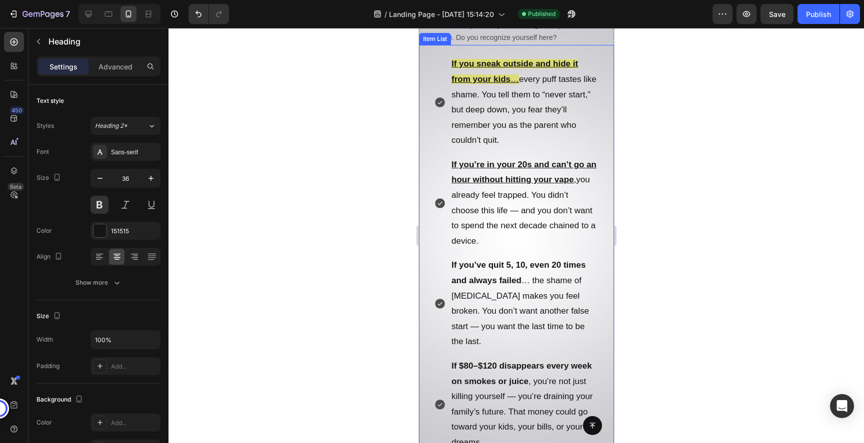
scroll to position [503, 0]
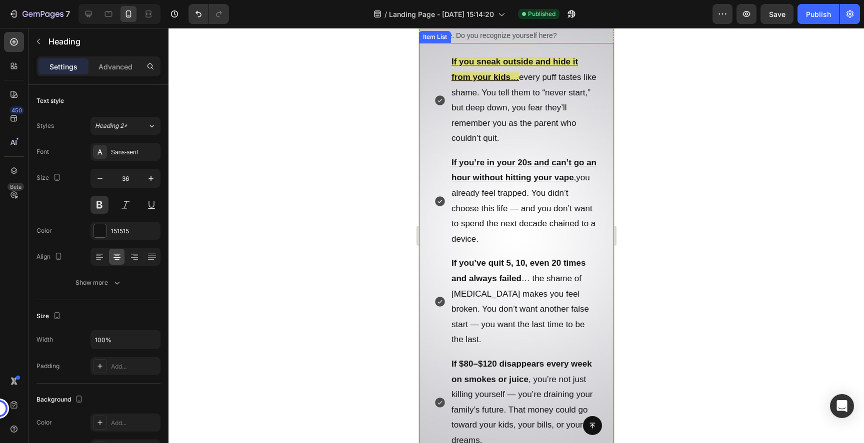
click at [480, 300] on p "If you’ve quit 5, 10, even 20 times and always failed … the shame of [MEDICAL_D…" at bounding box center [524, 302] width 146 height 92
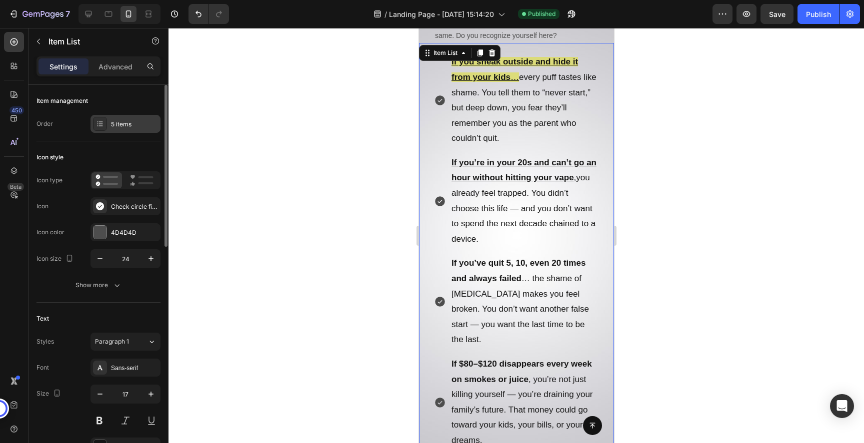
click at [122, 125] on div "5 items" at bounding box center [134, 124] width 47 height 9
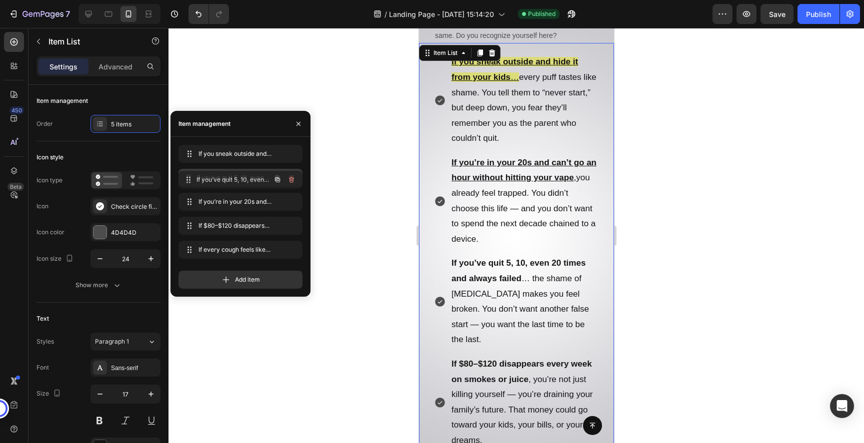
drag, startPoint x: 220, startPoint y: 200, endPoint x: 220, endPoint y: 178, distance: 22.0
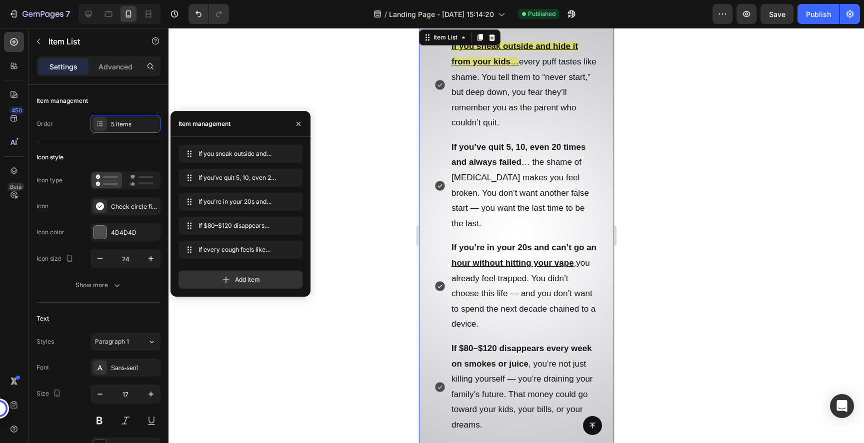
scroll to position [524, 0]
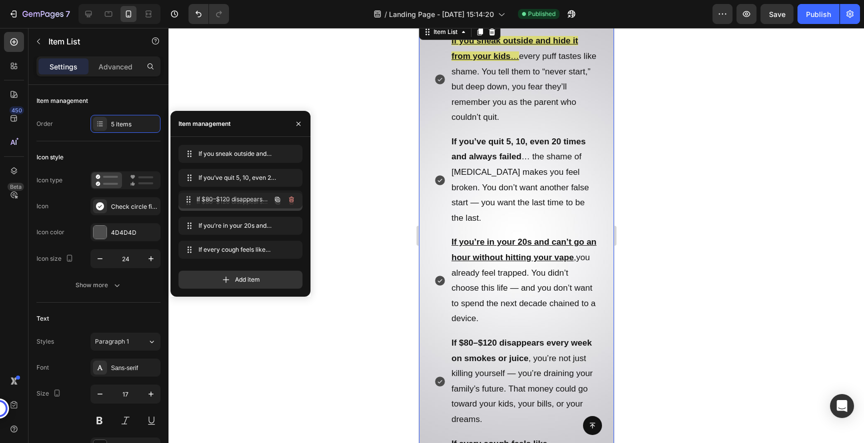
drag, startPoint x: 210, startPoint y: 226, endPoint x: 210, endPoint y: 200, distance: 26.5
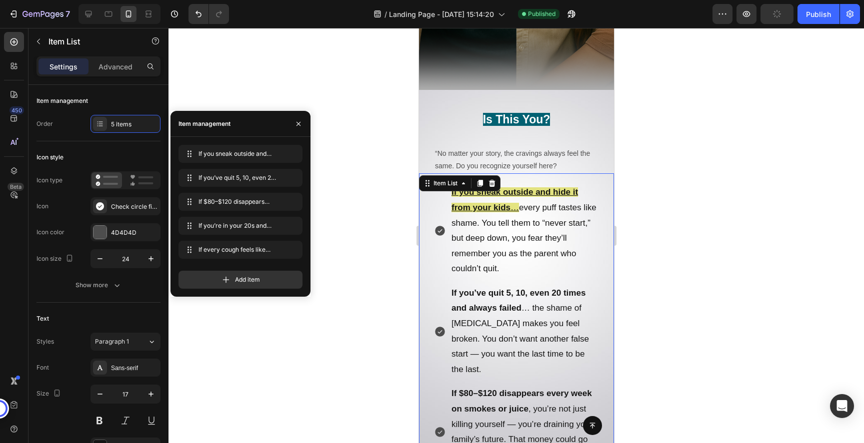
scroll to position [367, 0]
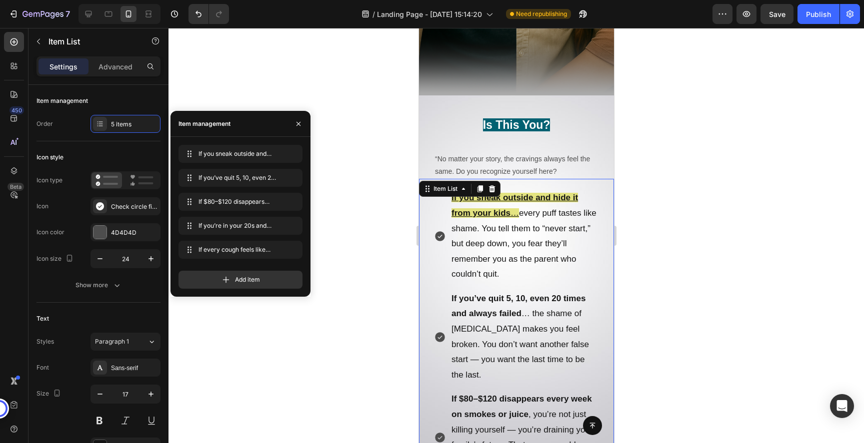
click at [547, 255] on p "If you sneak outside and hide it from your kids … every puff tastes like shame.…" at bounding box center [524, 236] width 146 height 92
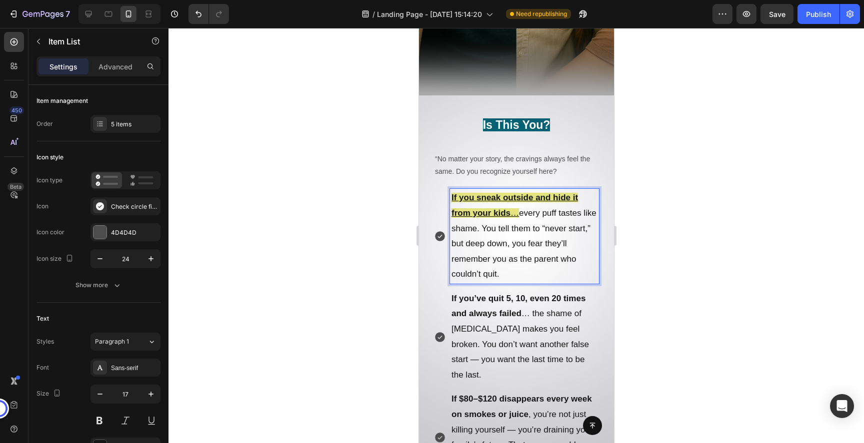
click at [512, 326] on p "If you’ve quit 5, 10, even 20 times and always failed … the shame of [MEDICAL_D…" at bounding box center [524, 337] width 146 height 92
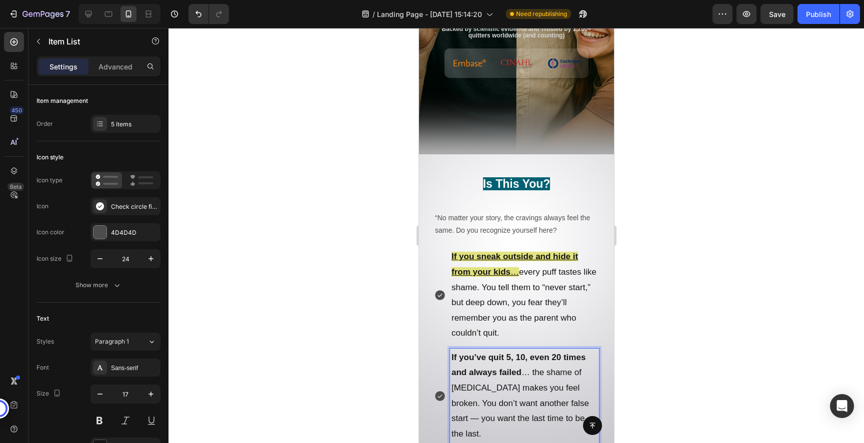
scroll to position [302, 0]
